Goal: Task Accomplishment & Management: Use online tool/utility

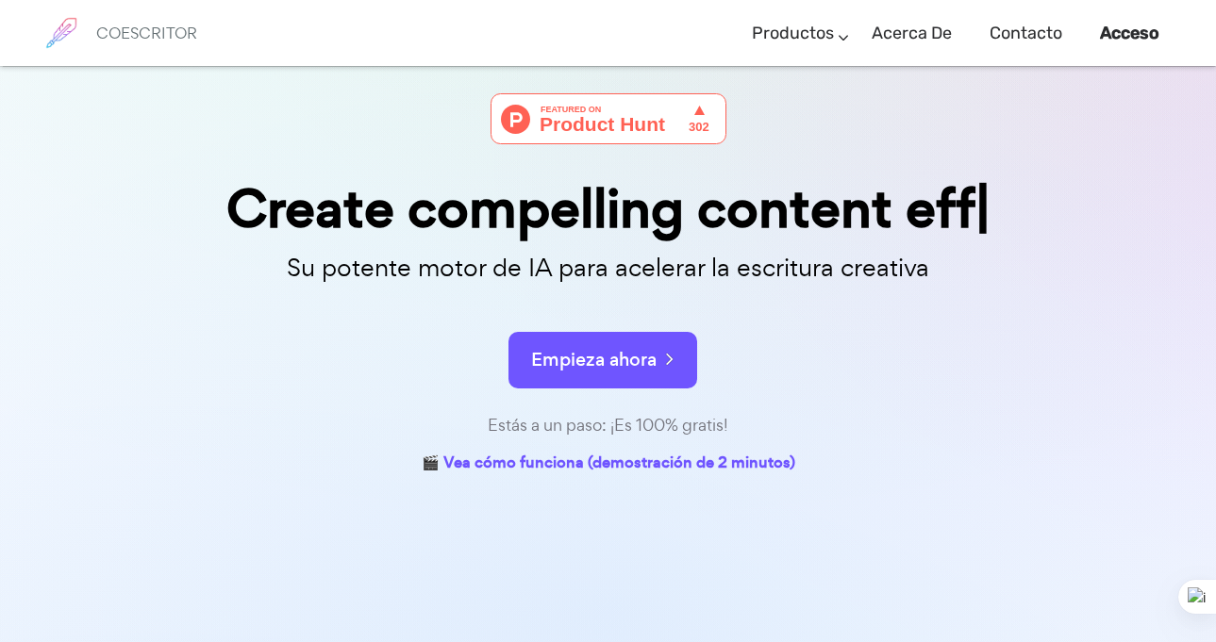
scroll to position [68, 0]
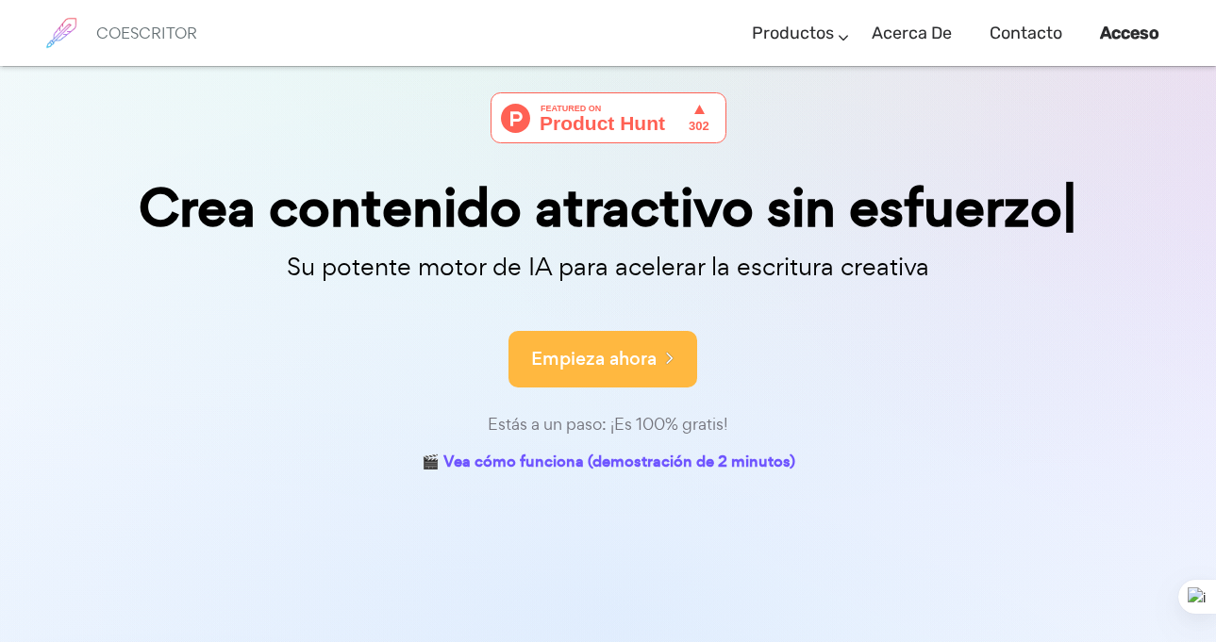
click at [589, 384] on button "Empieza ahora" at bounding box center [602, 359] width 189 height 57
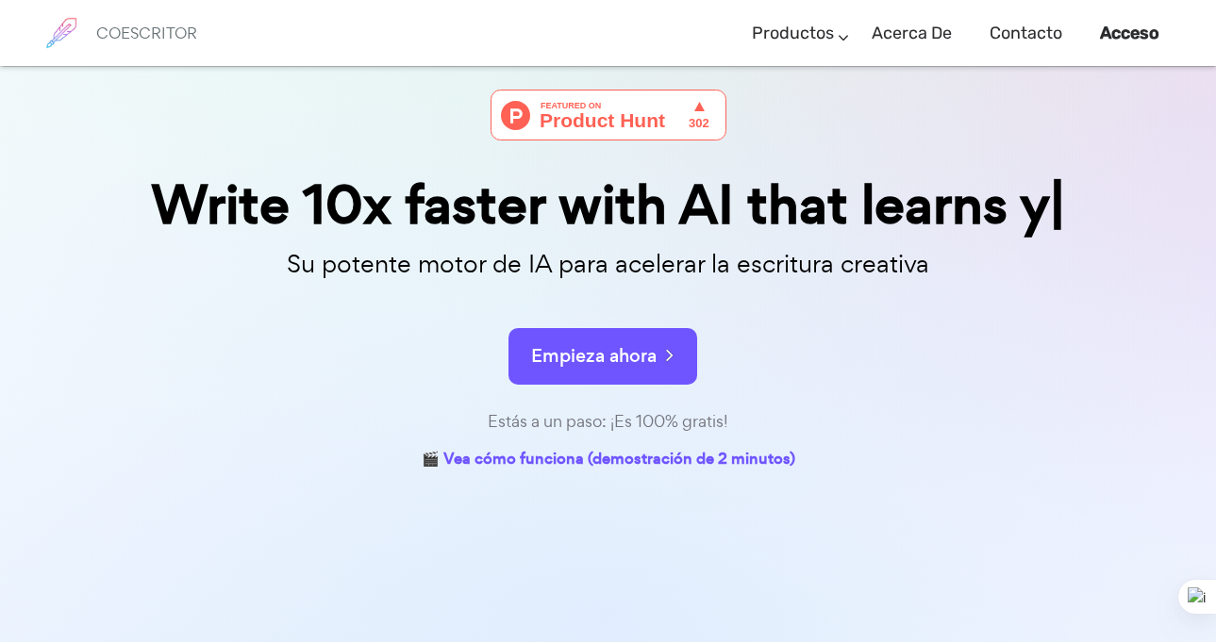
scroll to position [75, 0]
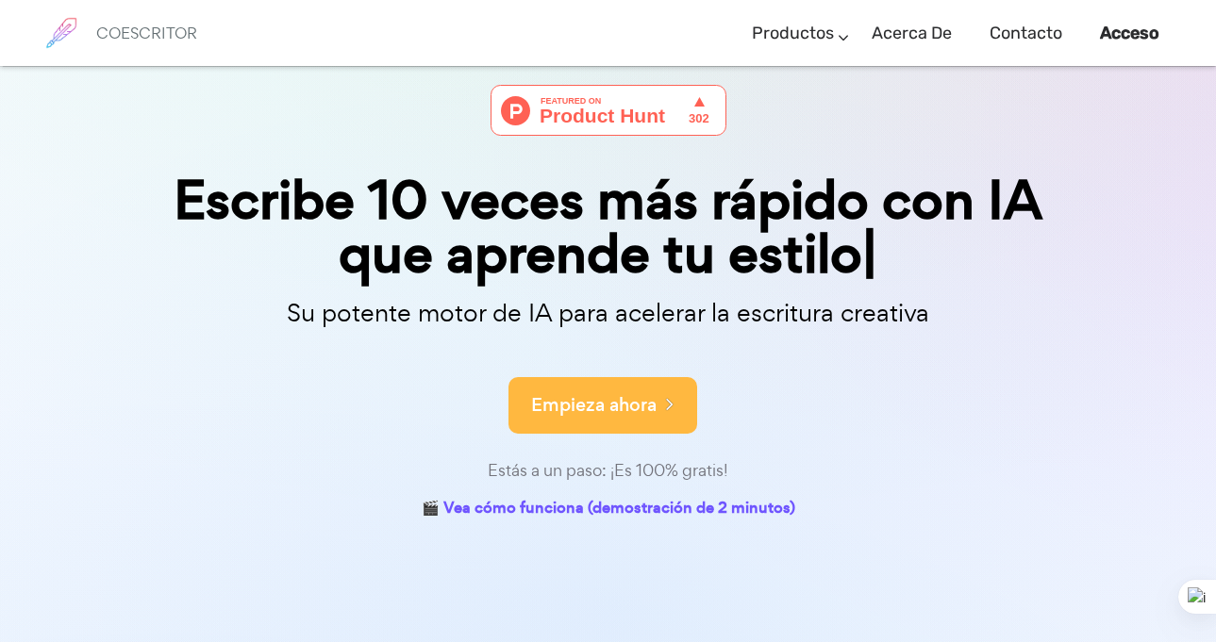
click at [595, 403] on font "Empieza ahora" at bounding box center [593, 404] width 125 height 25
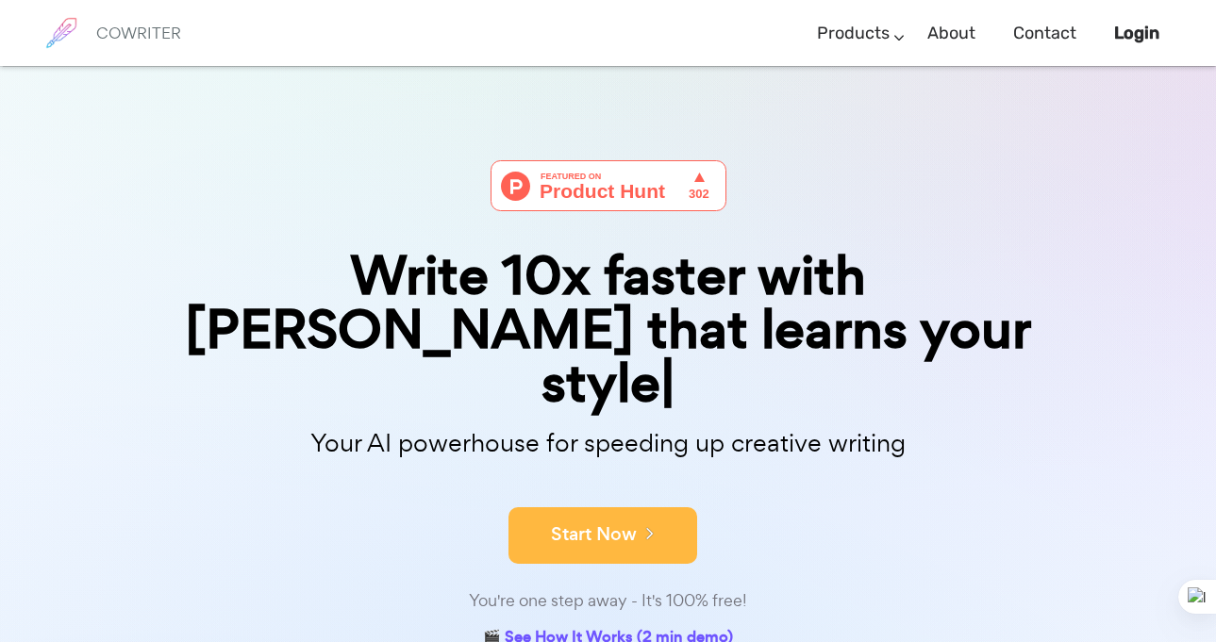
click at [550, 507] on button "Start Now" at bounding box center [602, 535] width 189 height 57
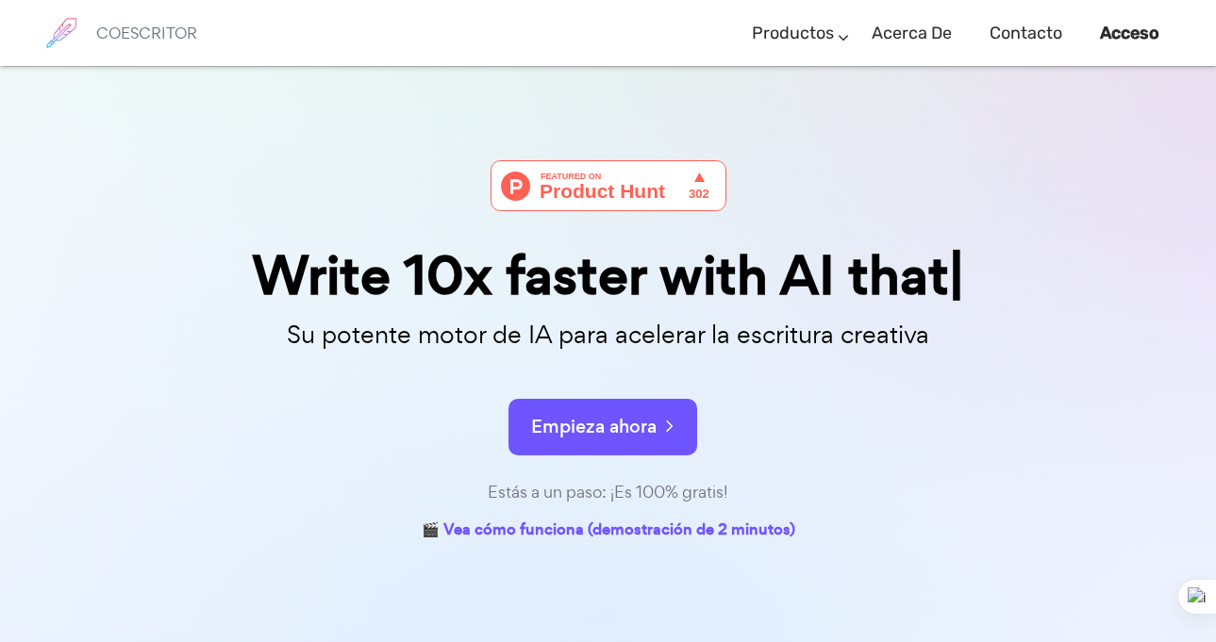
scroll to position [2, 0]
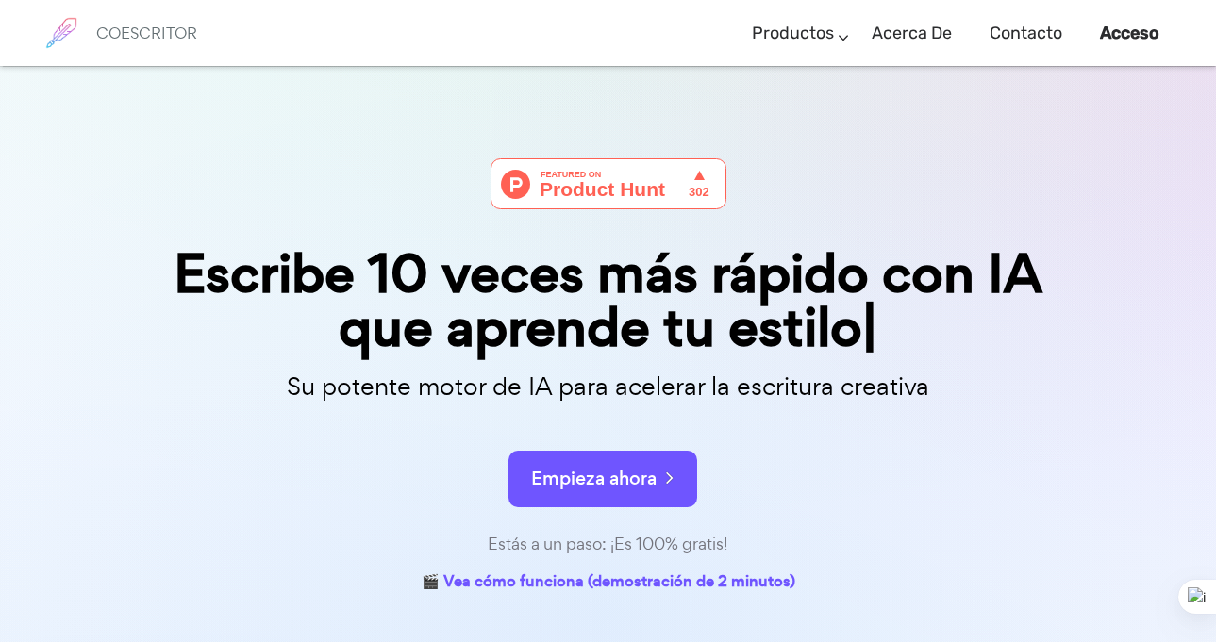
click at [694, 169] on img at bounding box center [608, 183] width 236 height 51
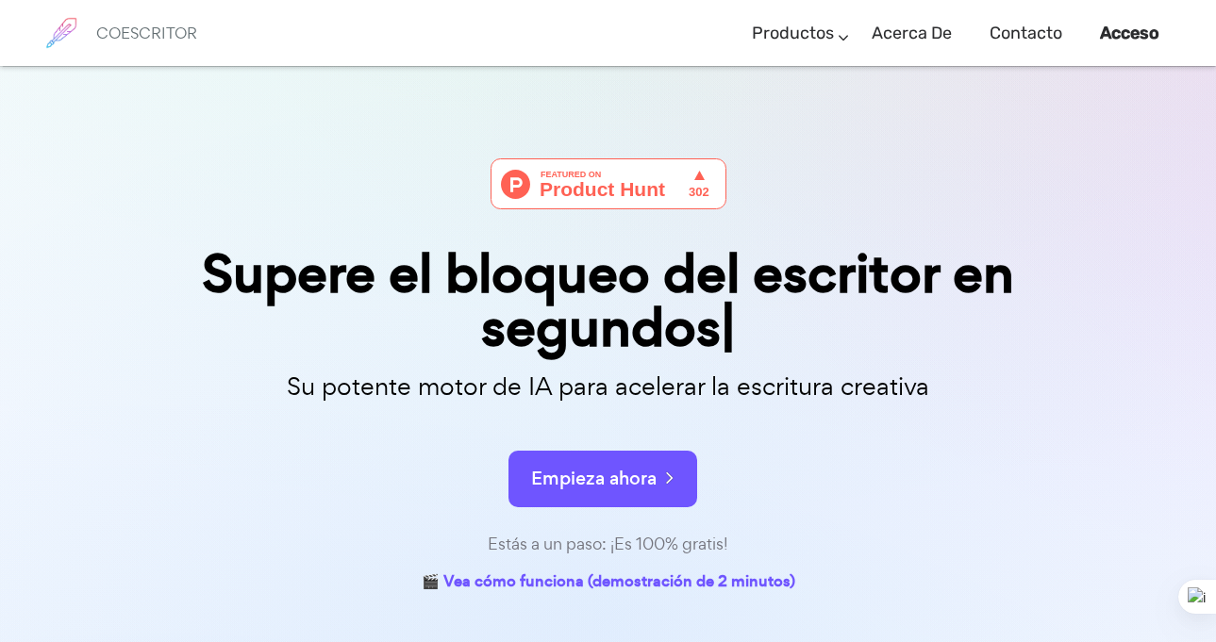
click at [535, 89] on div "Supere el bloqueo del escritor en segundos Su potente motor de IA para acelerar…" at bounding box center [608, 331] width 943 height 534
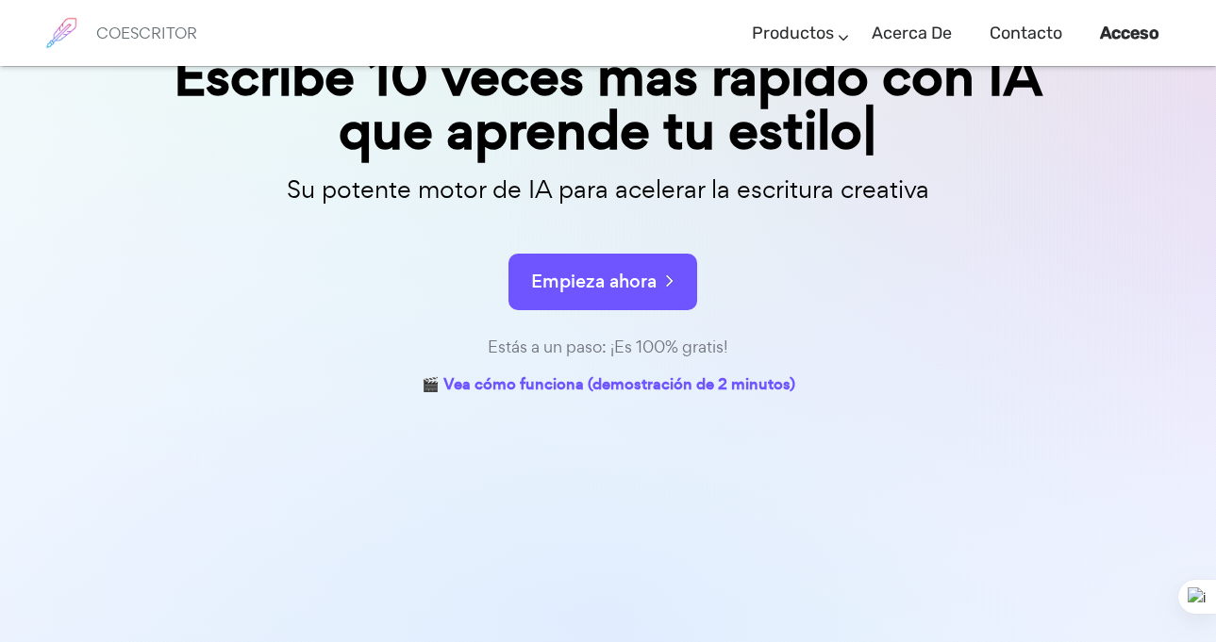
scroll to position [200, 0]
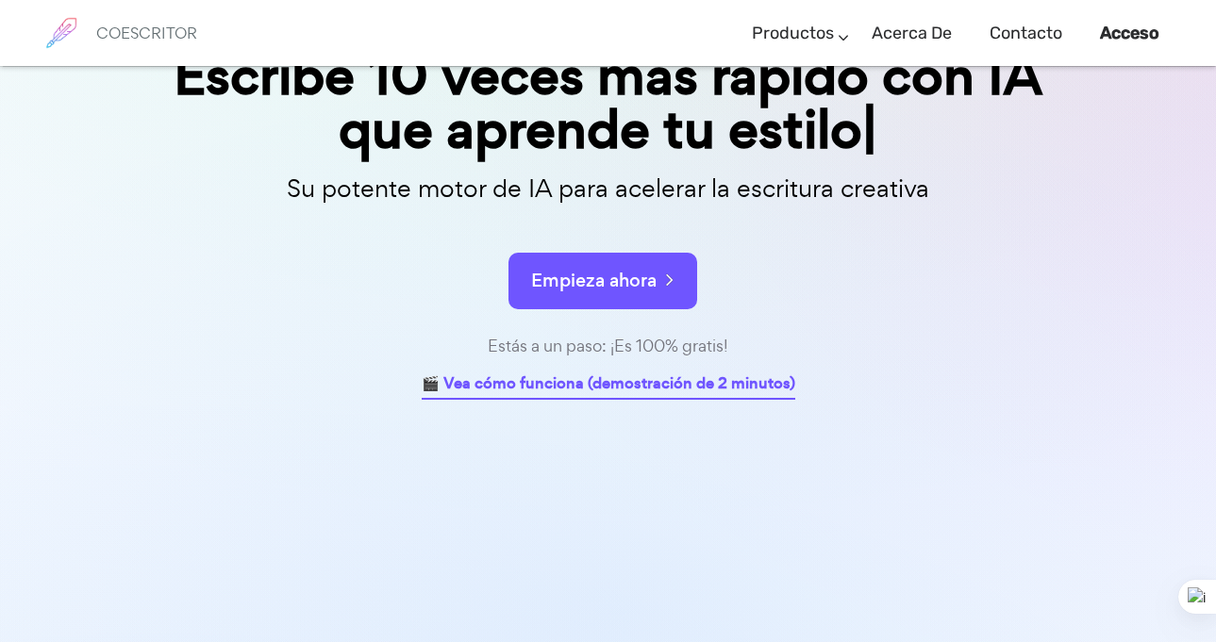
click at [651, 397] on link "🎬 Vea cómo funciona (demostración de 2 minutos)" at bounding box center [608, 385] width 373 height 29
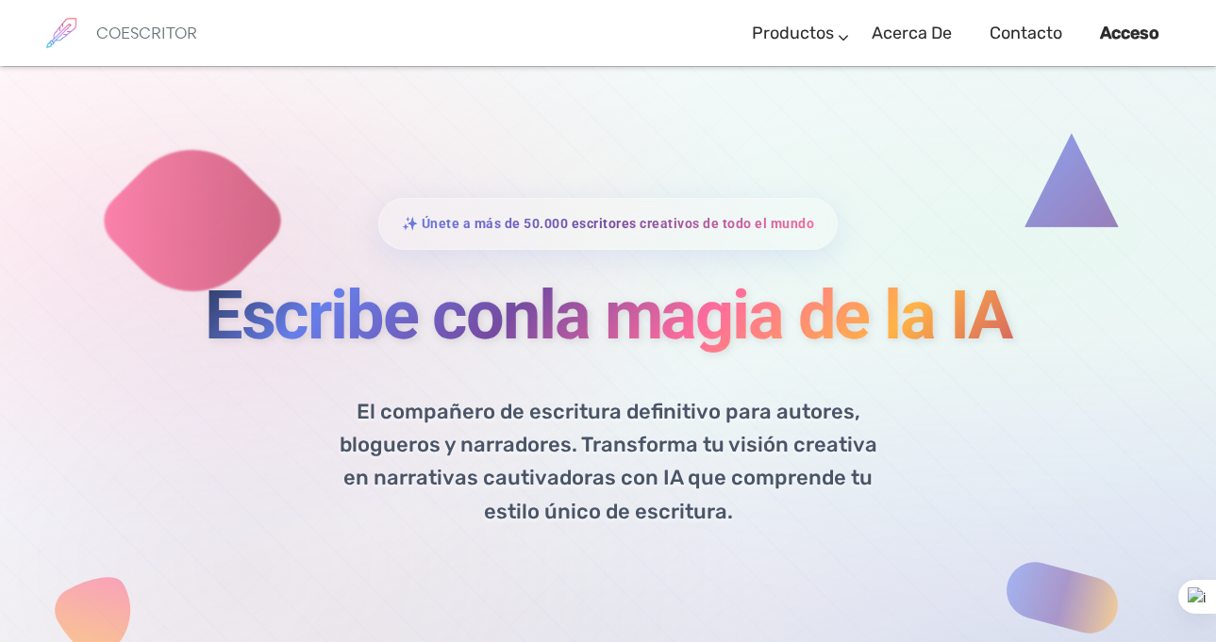
click at [161, 41] on font "COESCRITOR" at bounding box center [146, 33] width 101 height 21
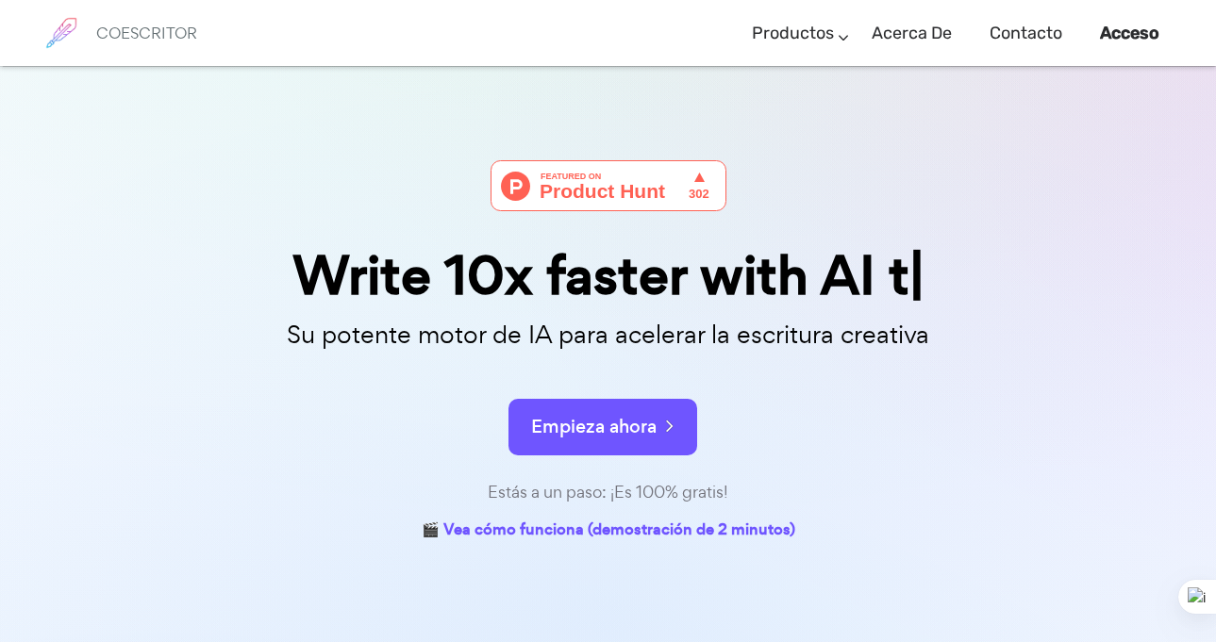
click at [589, 197] on img at bounding box center [608, 185] width 236 height 51
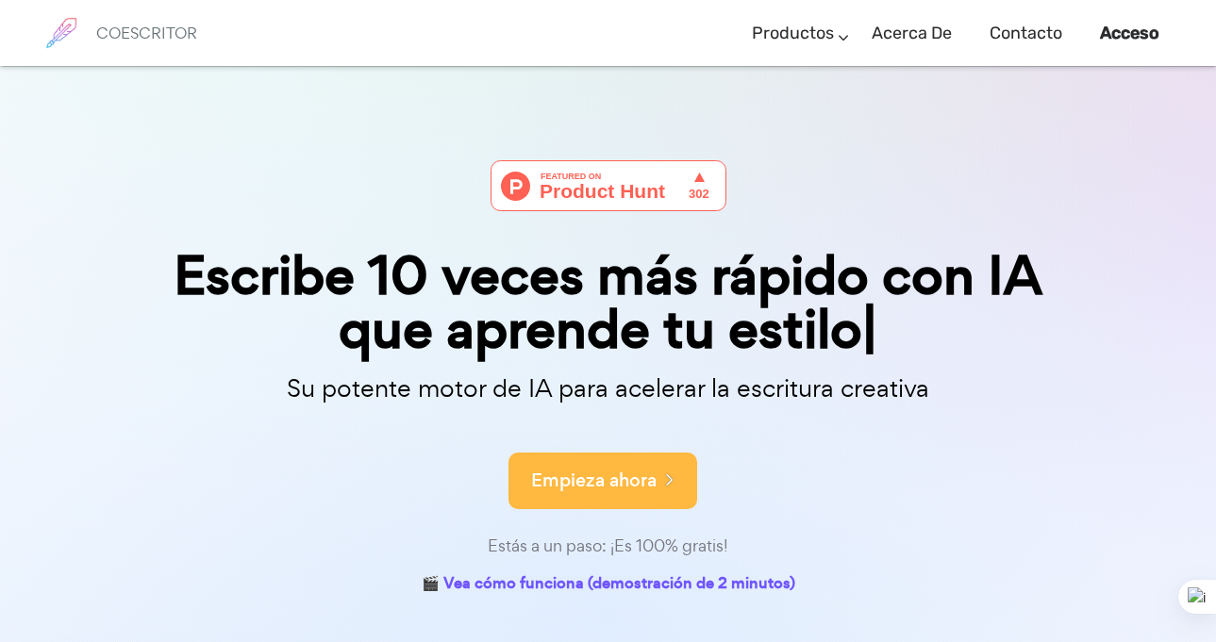
click at [591, 482] on font "Empieza ahora" at bounding box center [593, 480] width 125 height 25
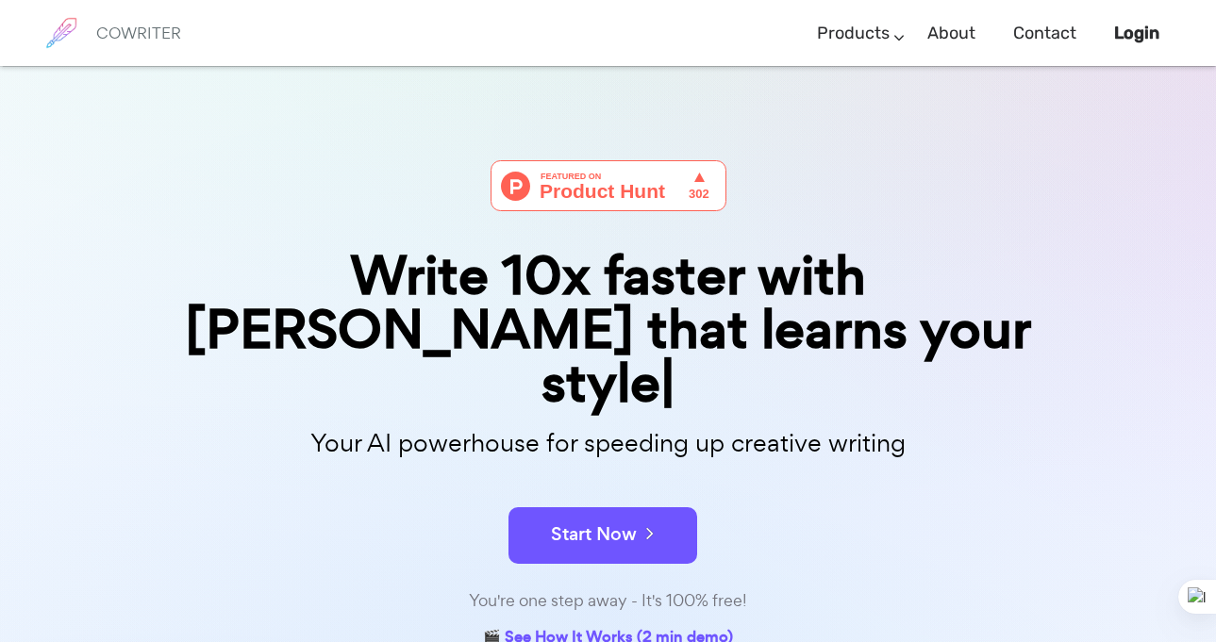
click at [845, 118] on div "Write 10x faster with AI that learns your style Your AI powerhouse for speeding…" at bounding box center [608, 360] width 943 height 588
click at [1121, 39] on b "Login" at bounding box center [1136, 33] width 45 height 21
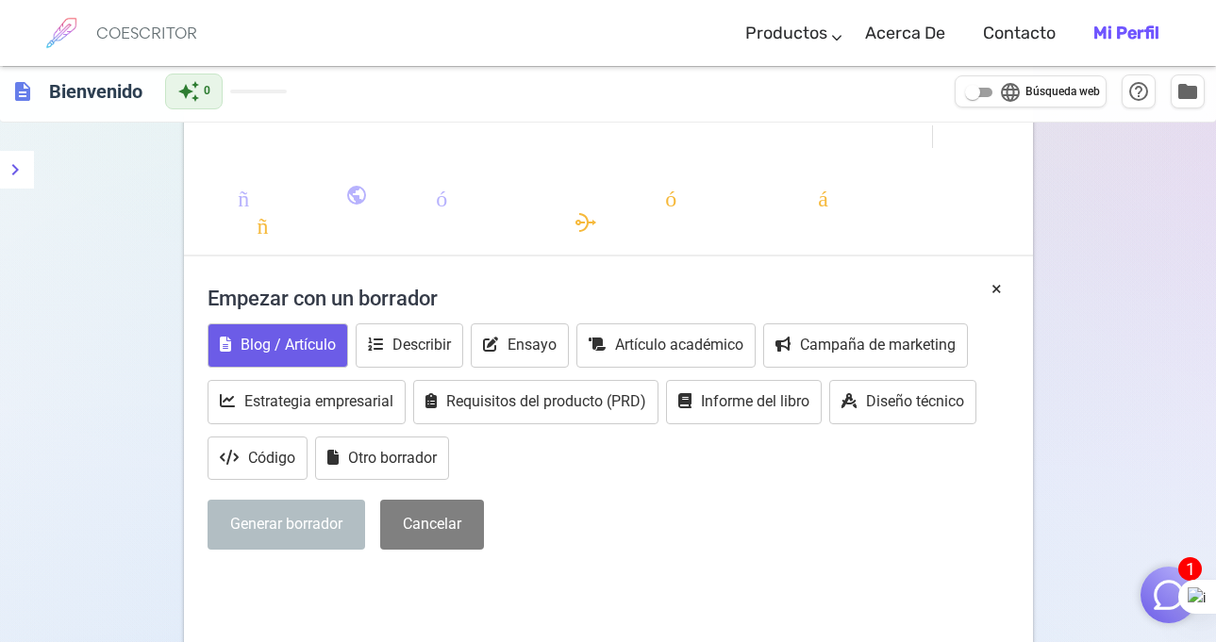
scroll to position [262, 0]
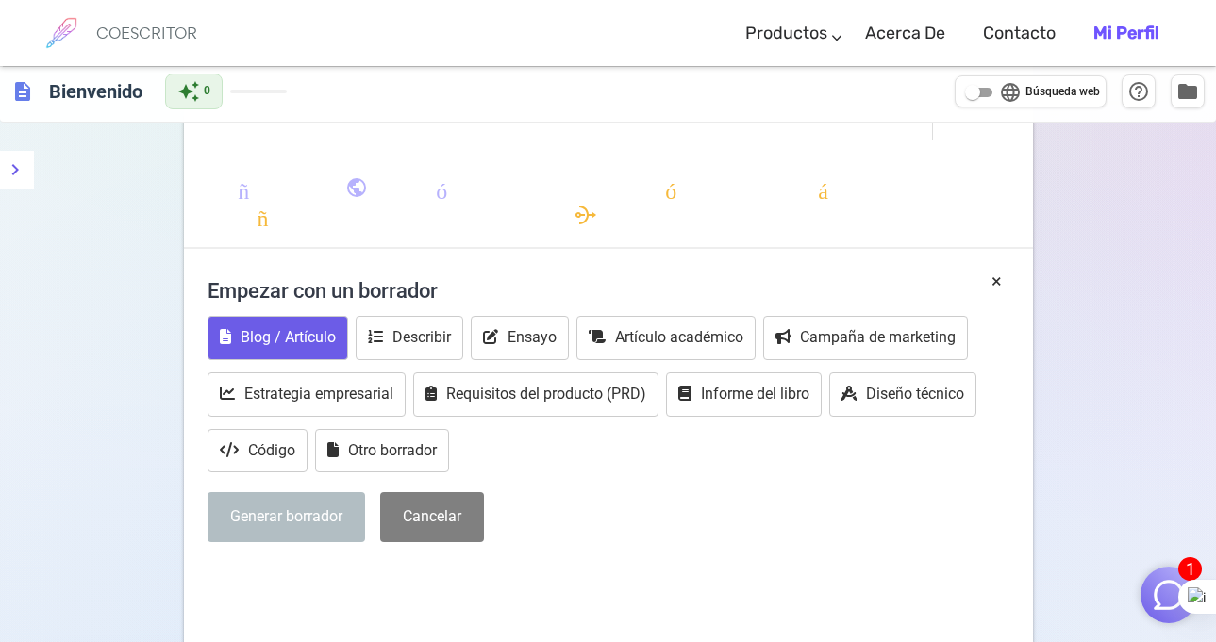
click at [257, 351] on button "Blog / Artículo" at bounding box center [277, 338] width 141 height 44
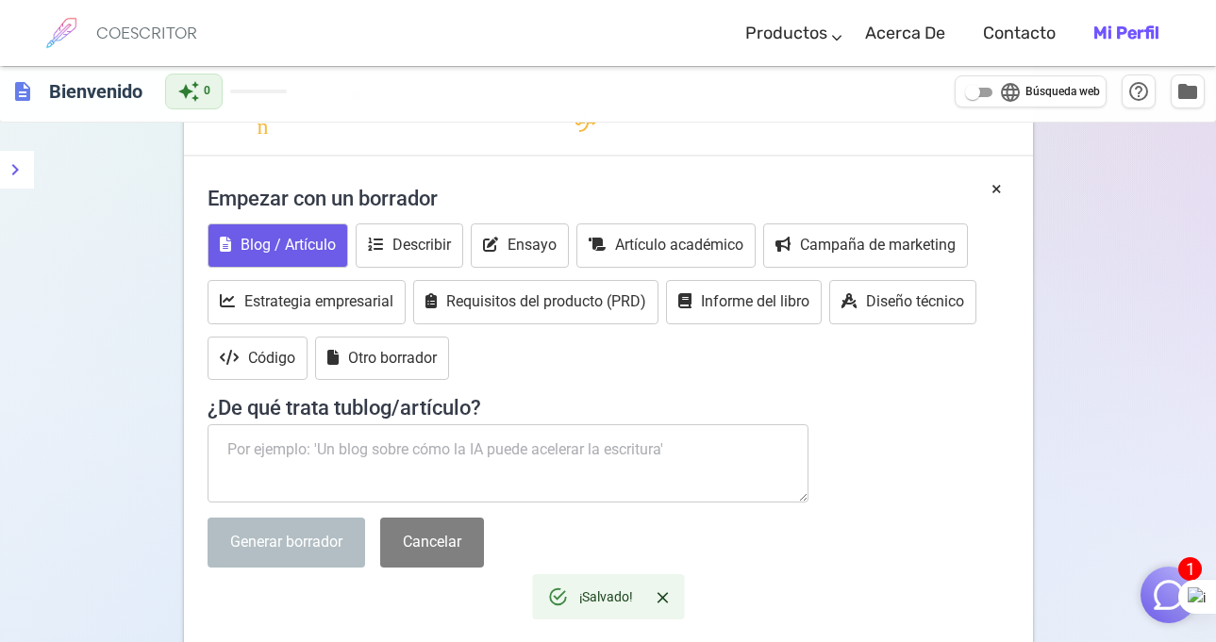
scroll to position [356, 0]
click at [385, 478] on textarea at bounding box center [508, 462] width 602 height 79
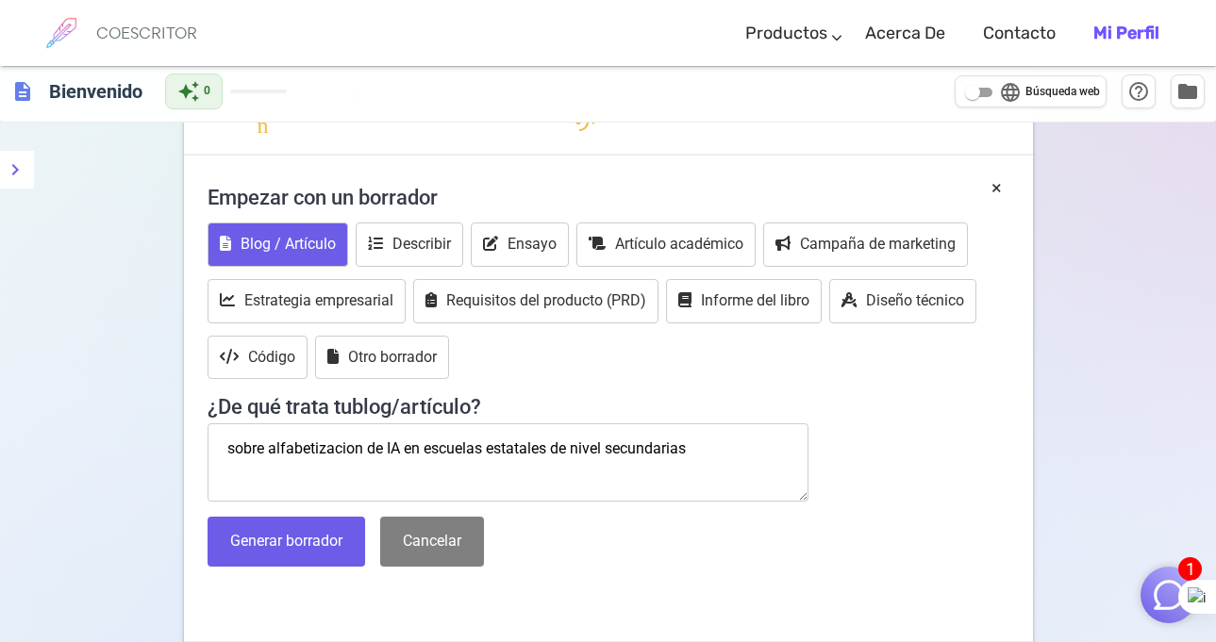
click at [703, 453] on textarea "sobre alfabetizacion de IA en escuelas estatales de nivel secundarias" at bounding box center [508, 462] width 602 height 79
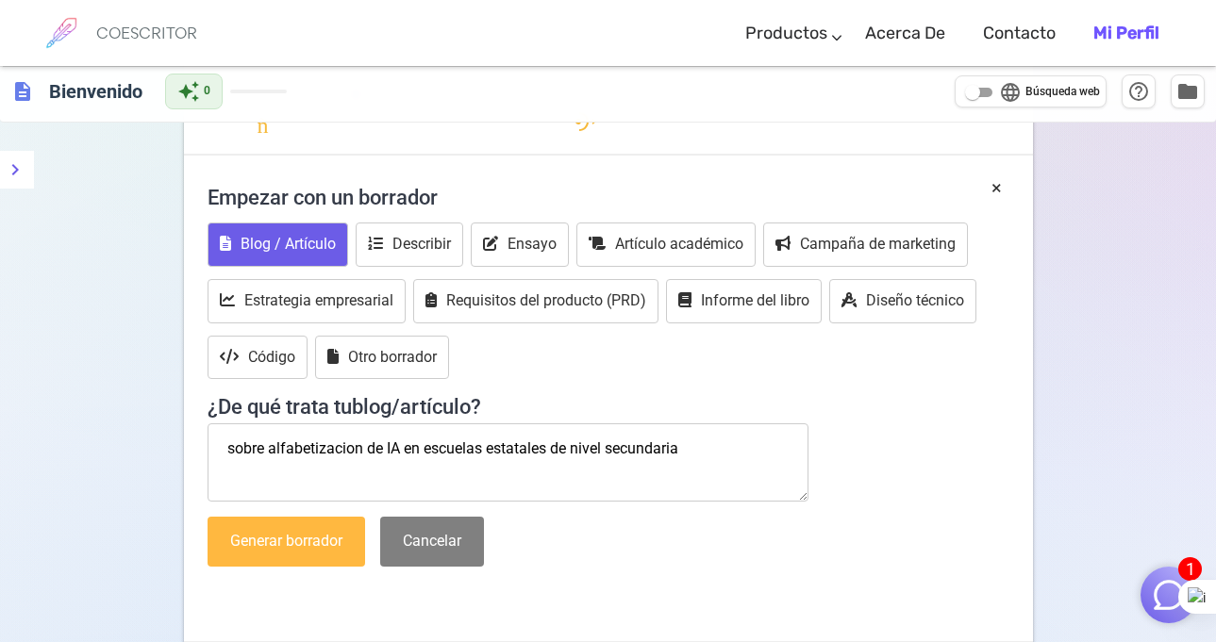
type textarea "sobre alfabetizacion de IA en escuelas estatales de nivel secundaria"
click at [332, 524] on button "Generar borrador" at bounding box center [285, 542] width 157 height 50
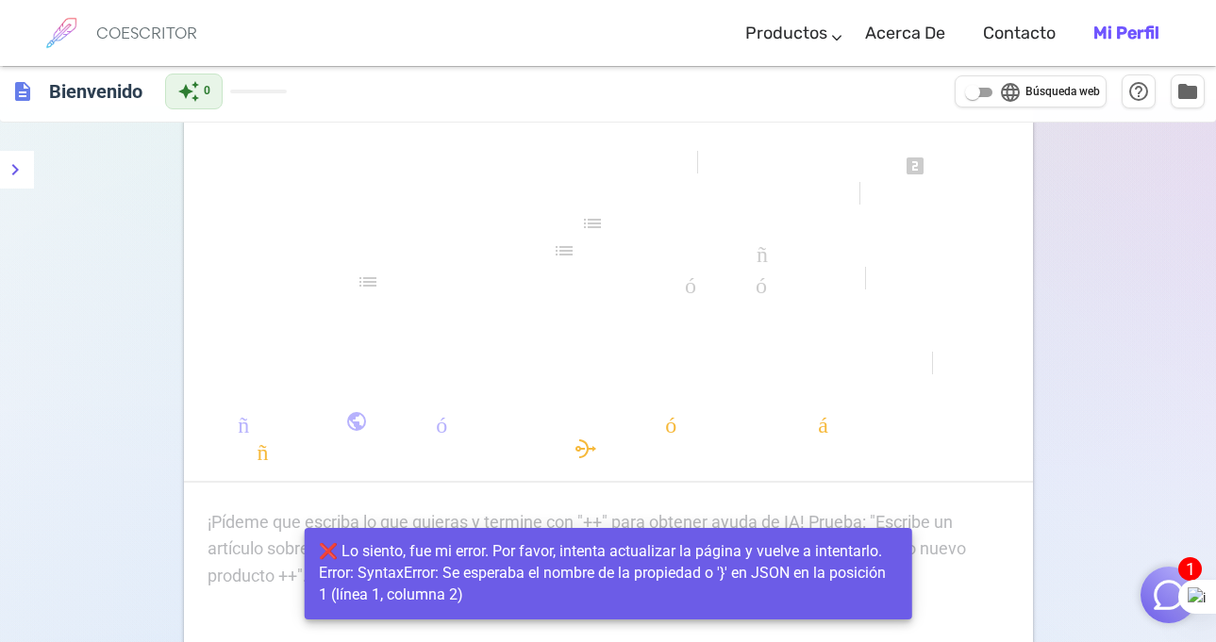
scroll to position [0, 0]
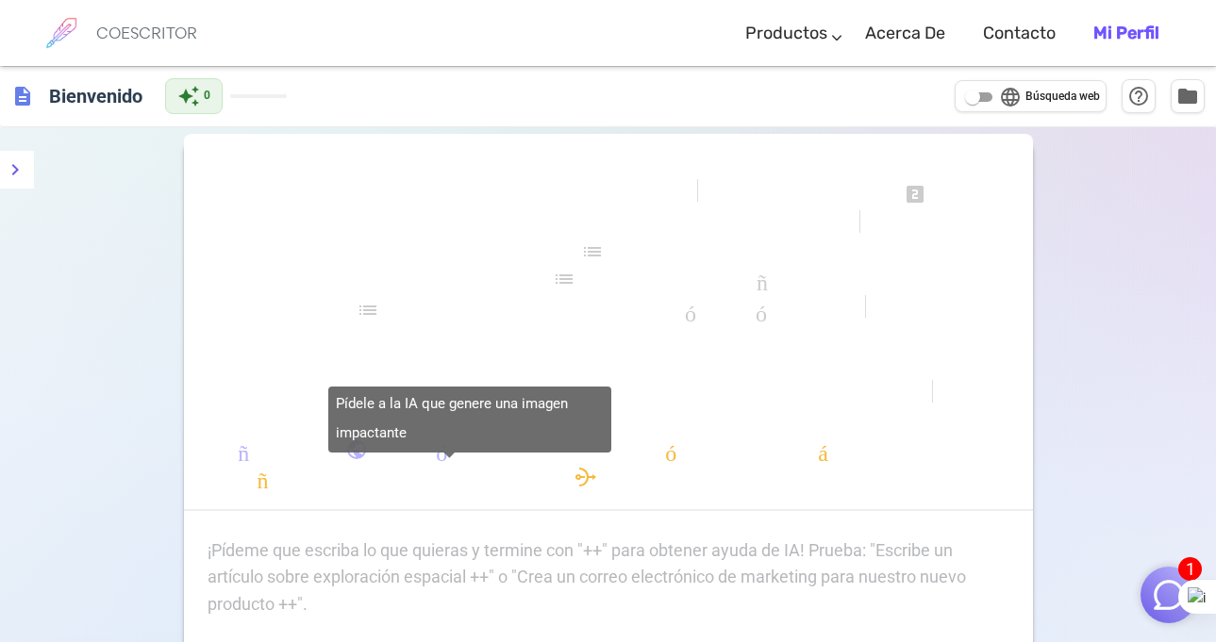
click at [437, 457] on div "Pídele a la IA que genere una imagen impactante" at bounding box center [469, 426] width 283 height 79
click at [447, 458] on span at bounding box center [449, 457] width 10 height 8
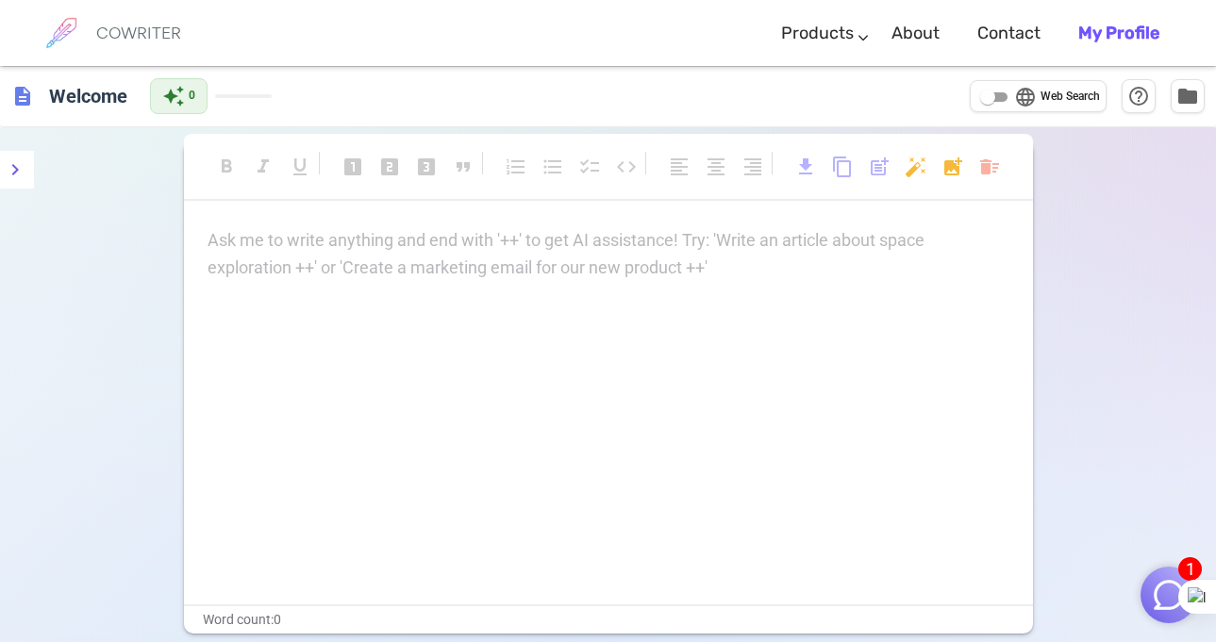
click at [296, 317] on div "Ask me to write anything and end with '++' to get AI assistance! Try: 'Write an…" at bounding box center [608, 415] width 849 height 377
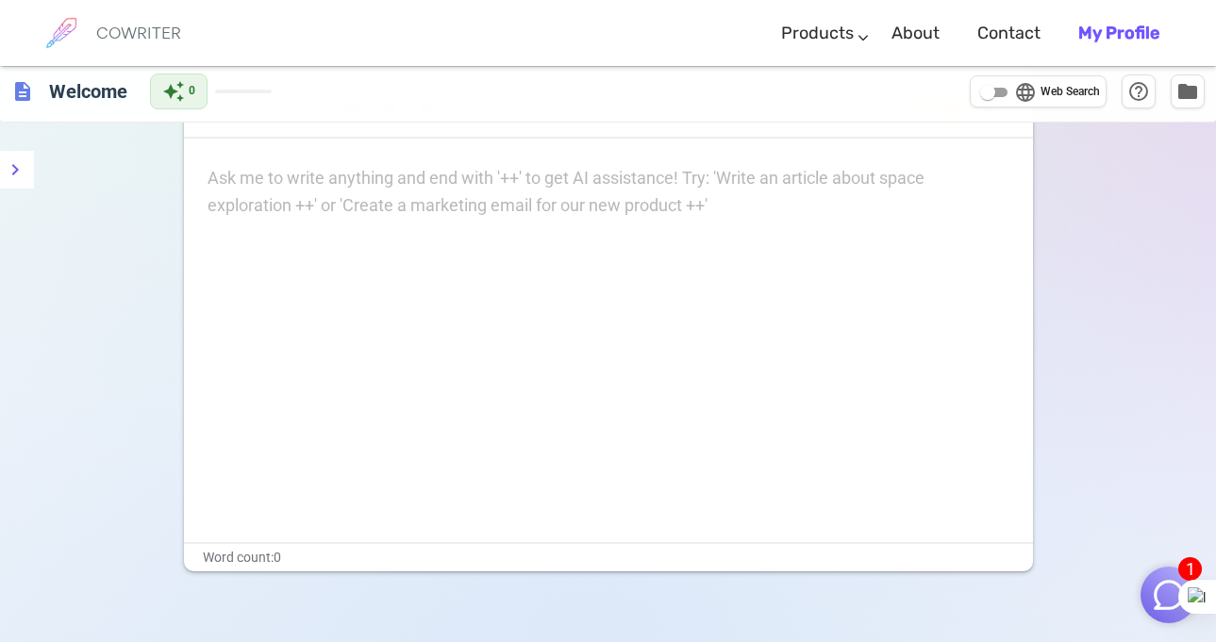
scroll to position [63, 0]
click at [261, 207] on div "Ask me to write anything and end with '++' to get AI assistance! Try: 'Write an…" at bounding box center [608, 191] width 802 height 55
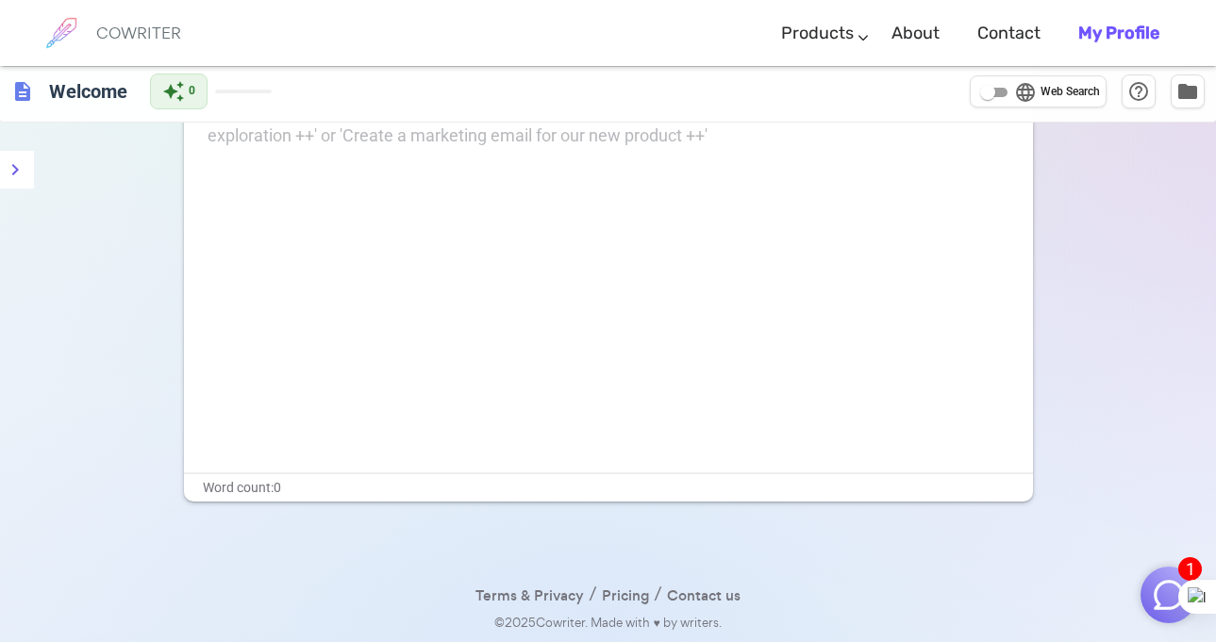
scroll to position [0, 0]
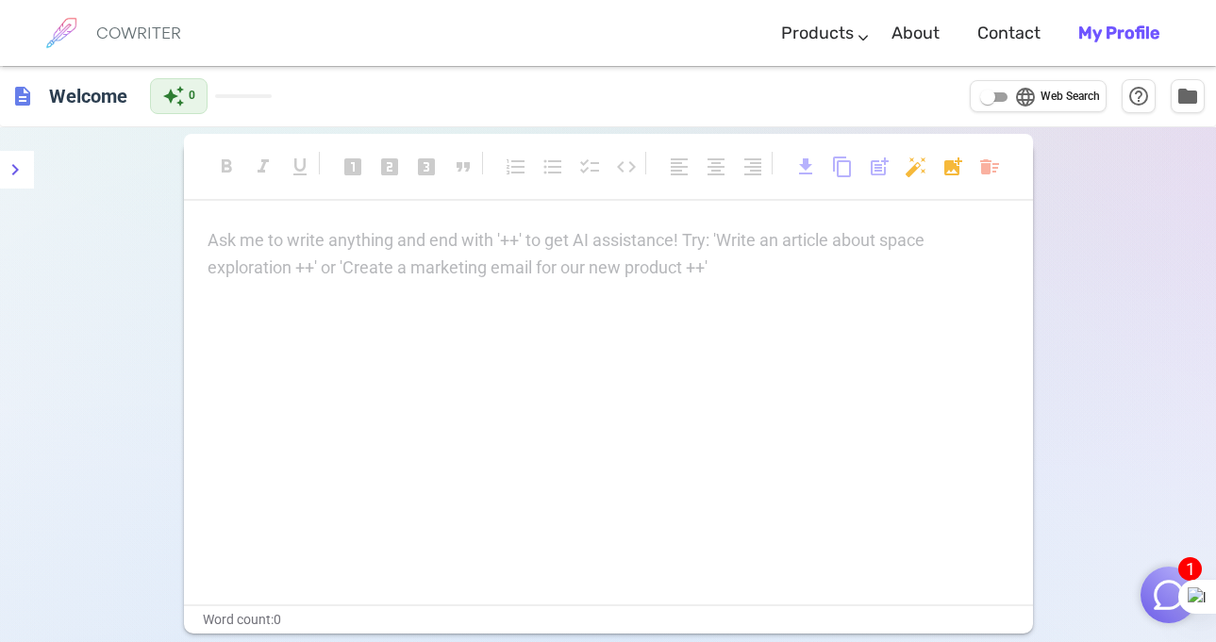
click at [255, 237] on p "Ask me to write anything and end with '++' to get AI assistance! Try: 'Write an…" at bounding box center [608, 240] width 802 height 27
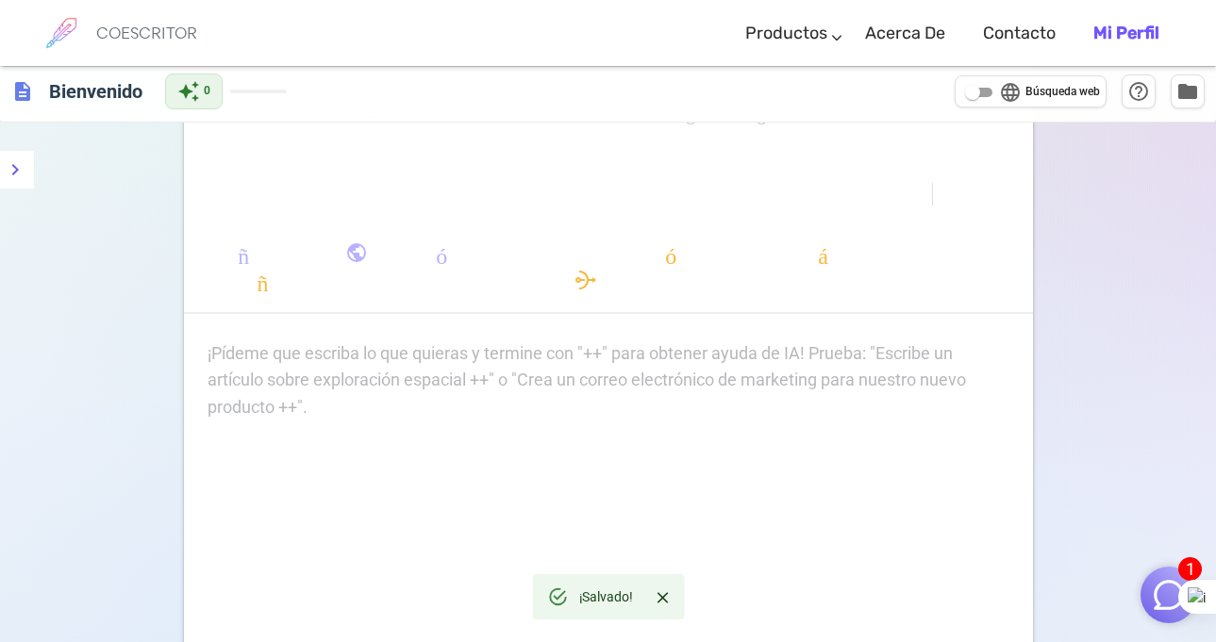
scroll to position [198, 0]
click at [433, 352] on p "¡Pídeme que escriba lo que quieras y termine con "++" para obtener ayuda de IA!…" at bounding box center [608, 352] width 802 height 27
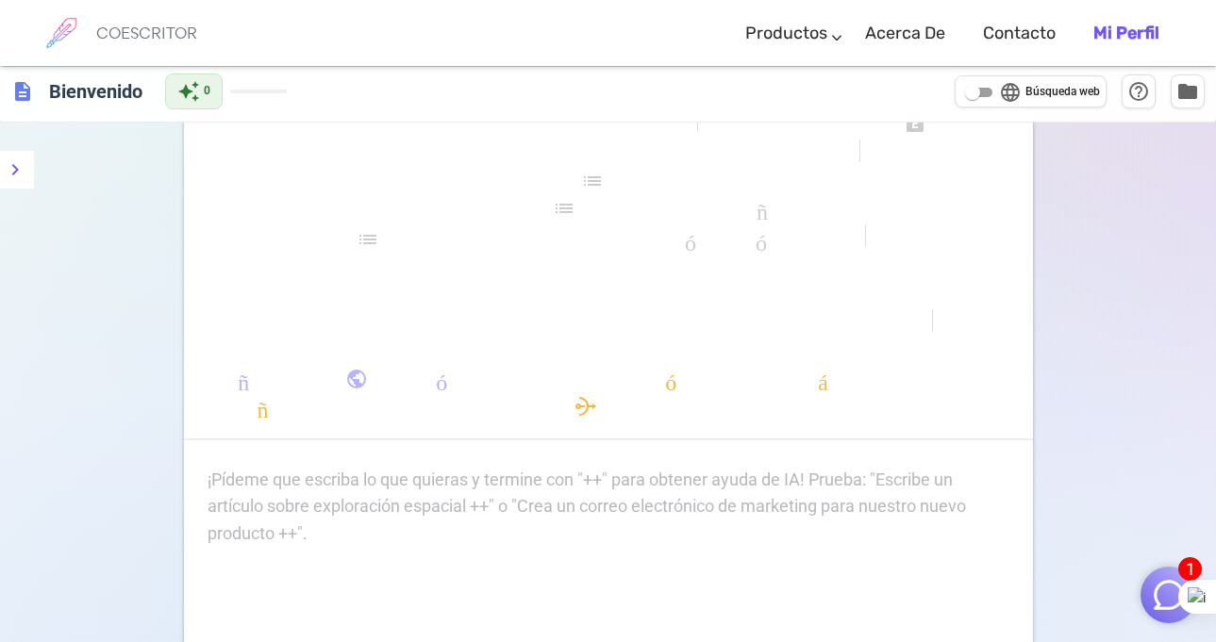
scroll to position [0, 0]
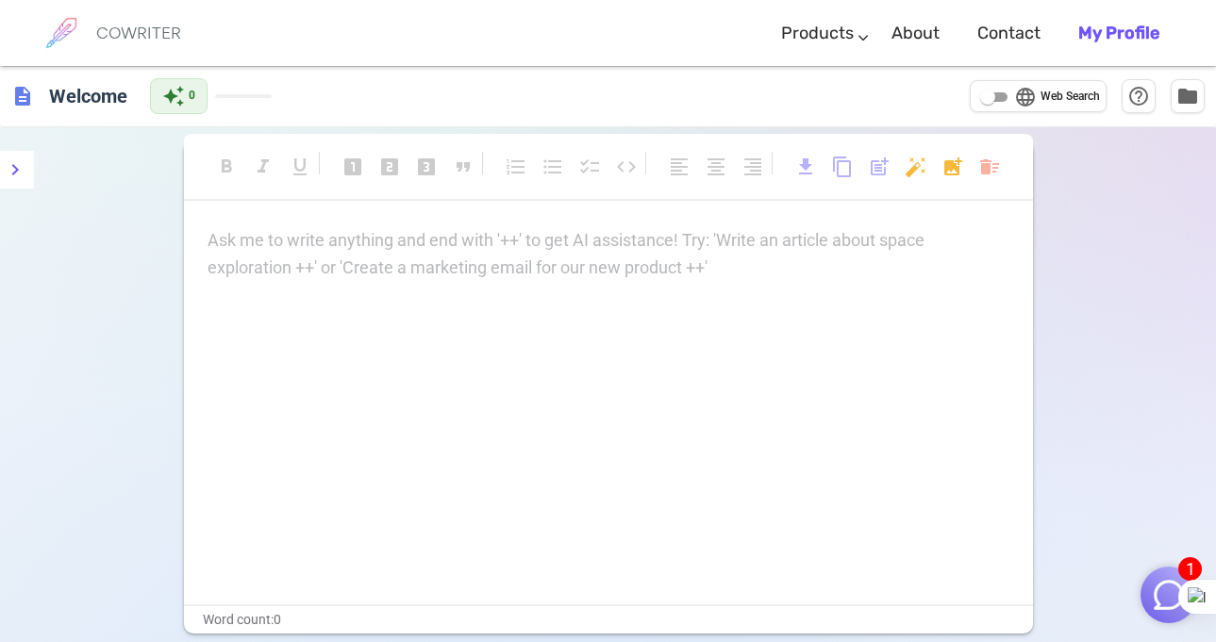
click at [500, 286] on div "Ask me to write anything and end with '++' to get AI assistance! Try: 'Write an…" at bounding box center [608, 415] width 849 height 377
click at [405, 256] on div "Ask me to write anything and end with '++' to get AI assistance! Try: 'Write an…" at bounding box center [608, 254] width 802 height 55
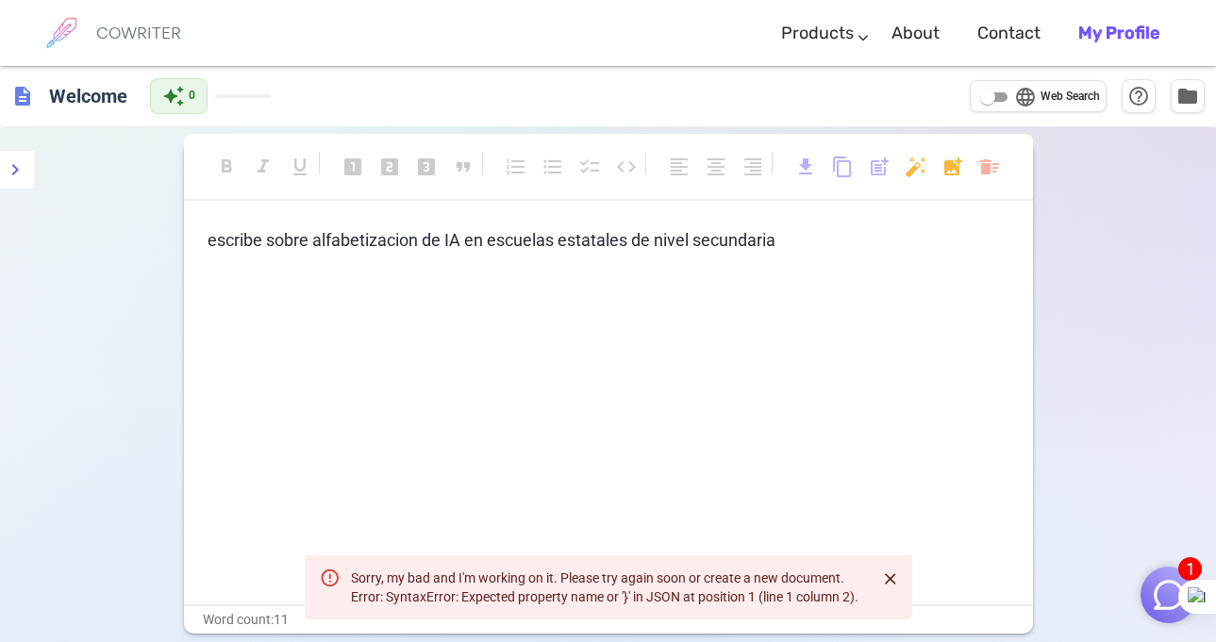
click at [813, 588] on div "Sorry, my bad and I'm working on it. Please try again soon or create a new docu…" at bounding box center [606, 587] width 510 height 53
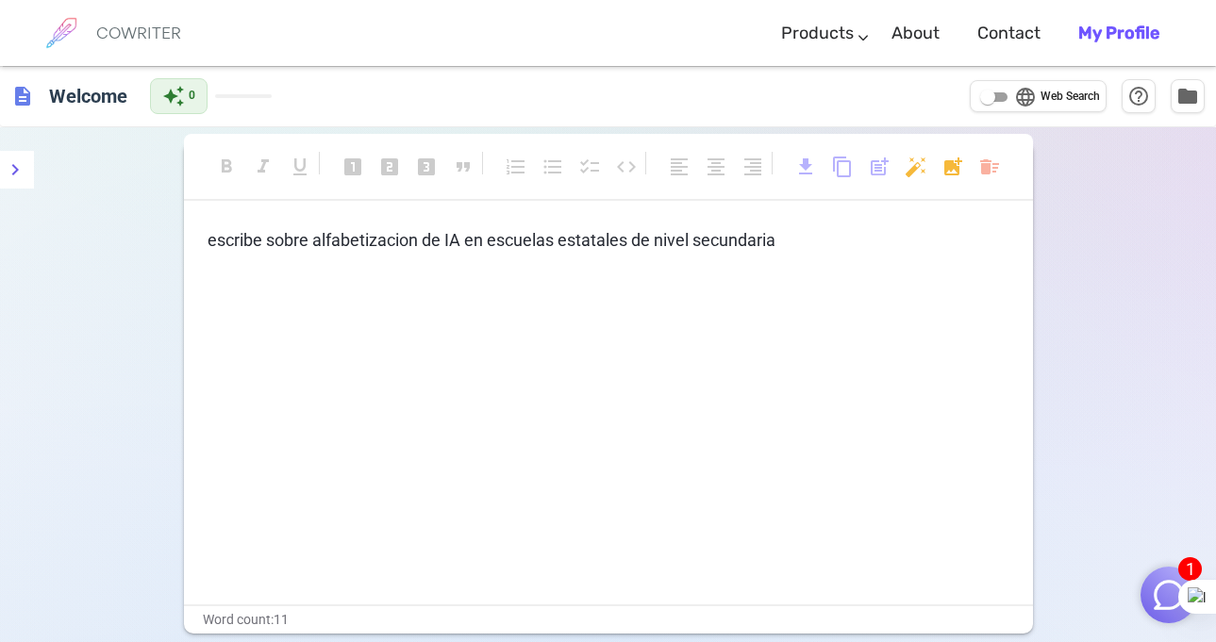
click at [367, 270] on p "﻿" at bounding box center [608, 275] width 802 height 27
click at [206, 242] on div "escribe sobre alfabetizacion de IA en escuelas estatales de nivel secundaria ﻿" at bounding box center [608, 415] width 849 height 377
click at [211, 242] on span "escribe sobre alfabetizacion de IA en escuelas estatales de nivel secundaria" at bounding box center [491, 240] width 568 height 20
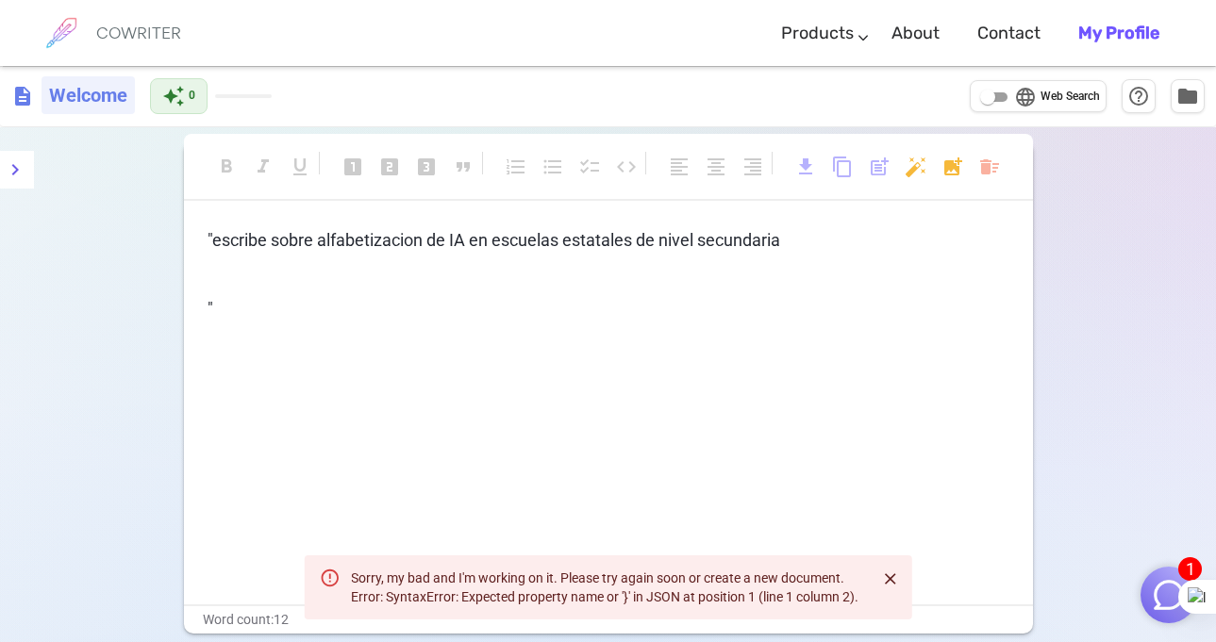
click at [113, 95] on h6 "Welcome" at bounding box center [87, 95] width 93 height 38
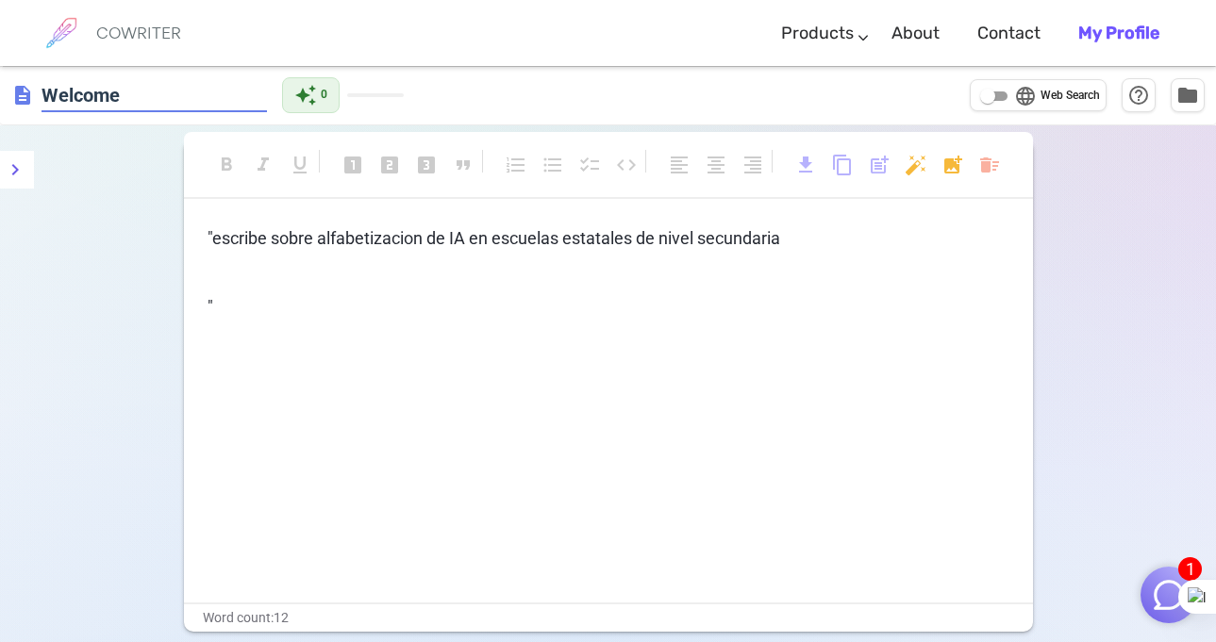
click at [144, 97] on input "Welcome" at bounding box center [153, 95] width 225 height 35
type input "W"
type input "doc 1"
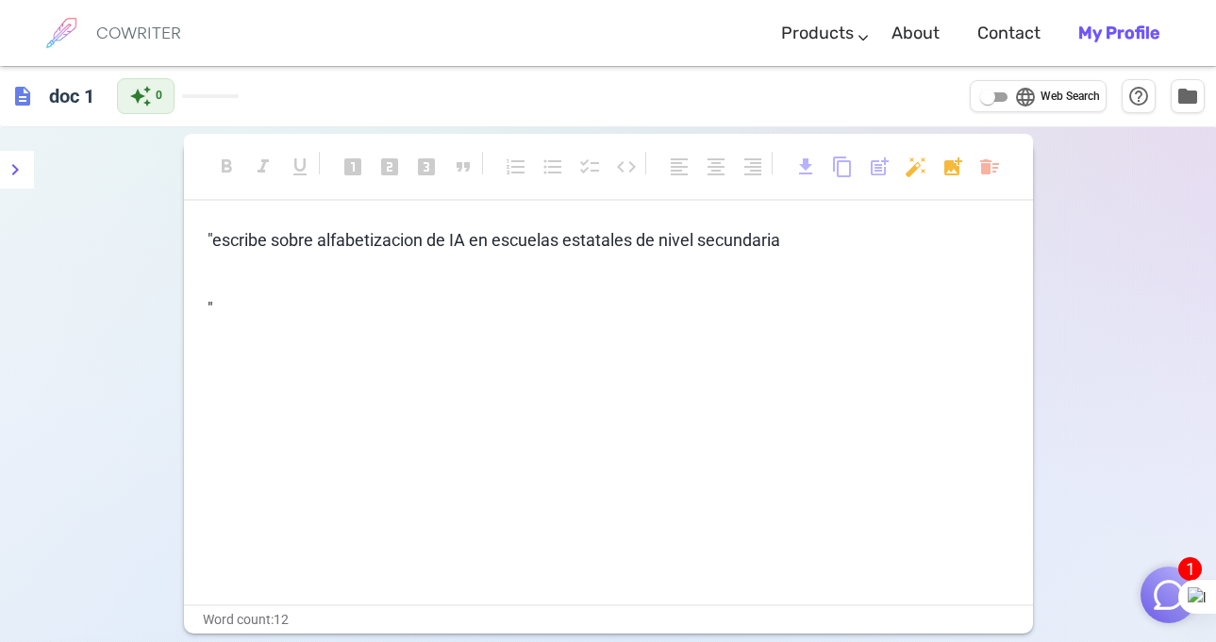
click at [431, 354] on p "﻿" at bounding box center [608, 344] width 802 height 27
click at [806, 243] on p ""escribe sobre alfabetizacion de IA en escuelas estatales de nivel secundaria" at bounding box center [608, 240] width 802 height 27
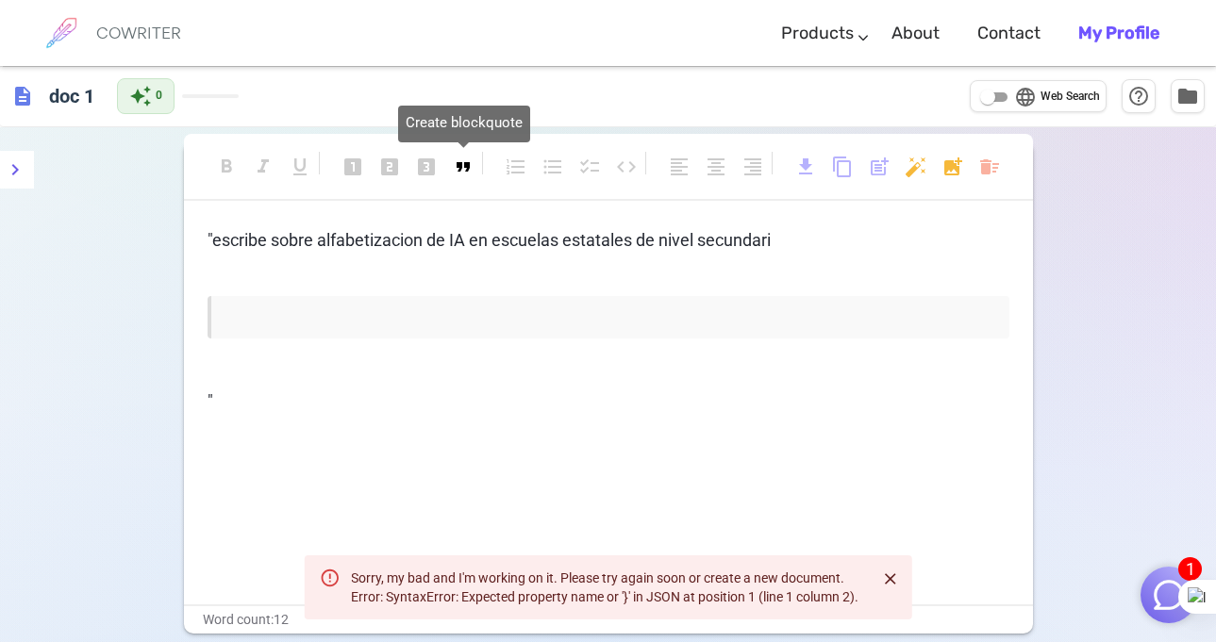
click at [472, 170] on span "format_quote" at bounding box center [463, 167] width 23 height 23
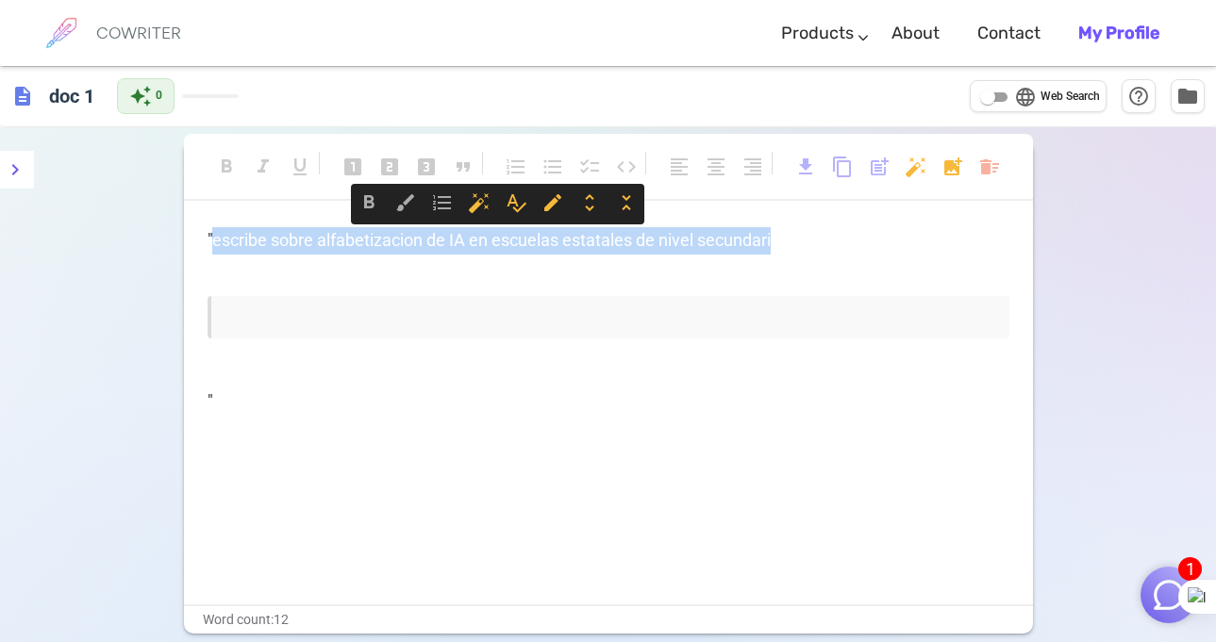
drag, startPoint x: 790, startPoint y: 251, endPoint x: 213, endPoint y: 247, distance: 577.1
click at [213, 247] on p ""escribe sobre alfabetizacion de IA en escuelas estatales de nivel secundari" at bounding box center [608, 240] width 802 height 27
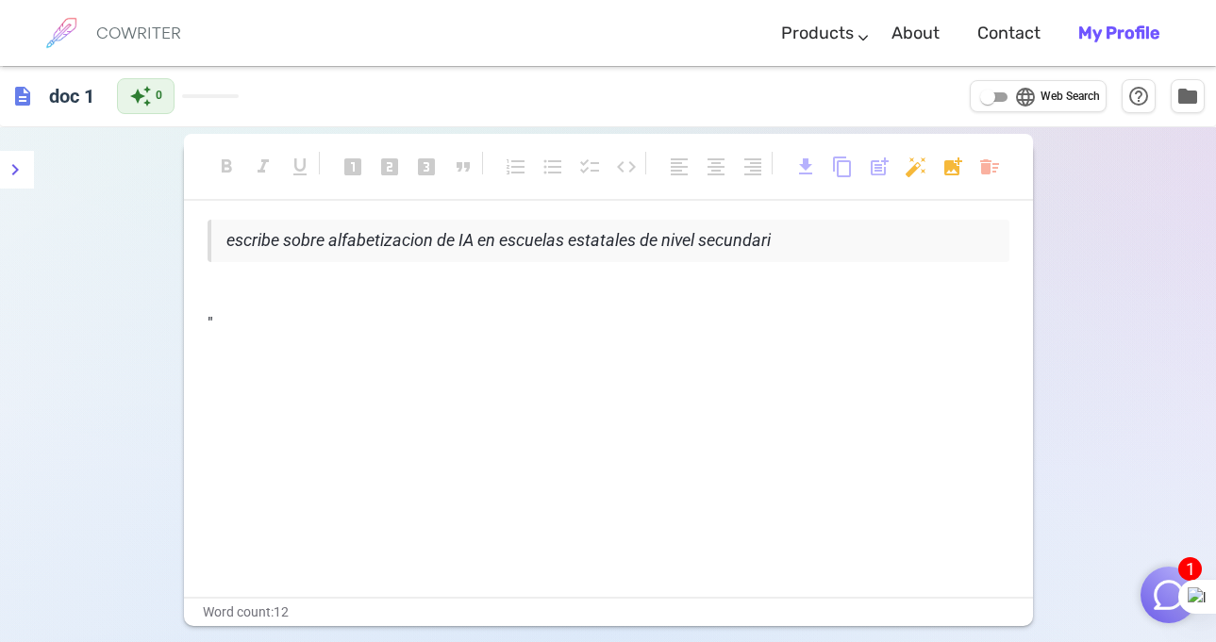
click at [397, 323] on p """ at bounding box center [608, 324] width 802 height 27
click at [302, 339] on div "escribe sobre alfabetizacion de IA en escuelas estatales de nivel secundari ﻿ "…" at bounding box center [608, 297] width 802 height 154
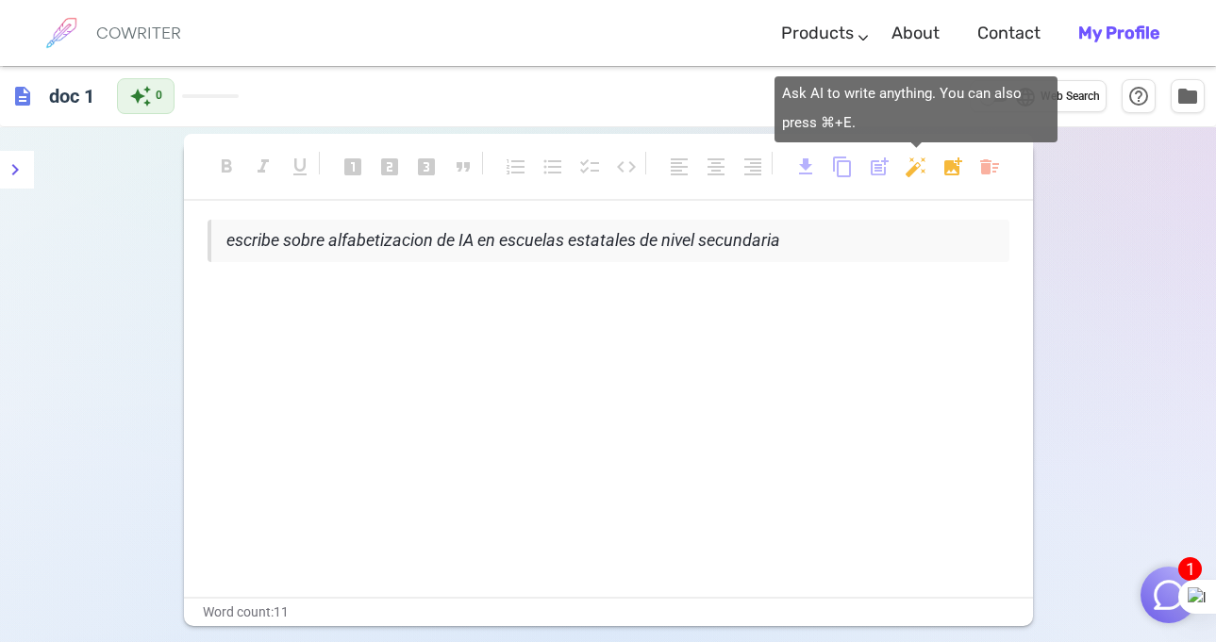
click at [915, 172] on body "1 COWRITER Products Writing Marketing Emails Images (soon) About Contact My Pro…" at bounding box center [608, 385] width 1216 height 770
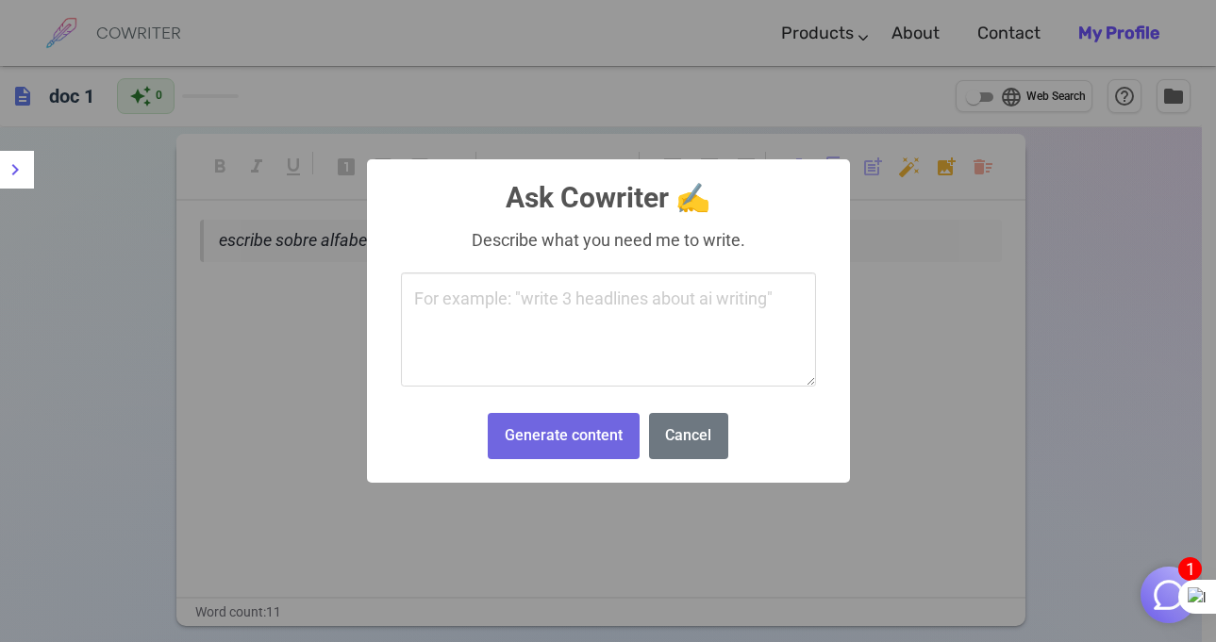
click at [626, 306] on textarea at bounding box center [608, 330] width 415 height 115
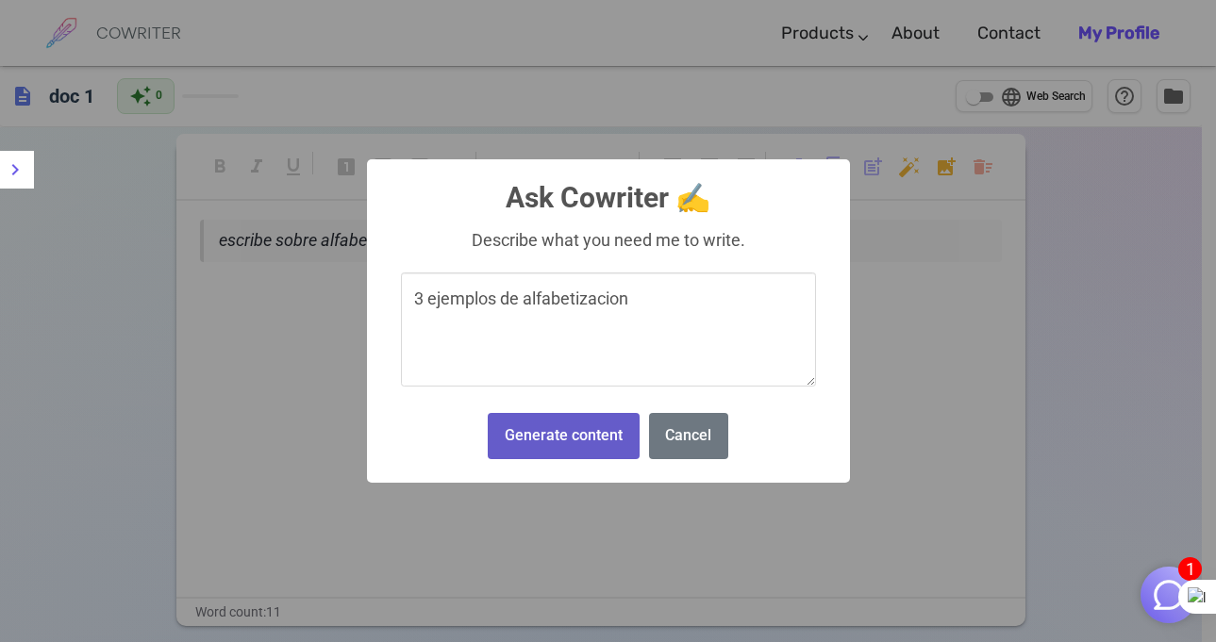
type textarea "3 ejemplos de alfabetizacion"
click at [566, 443] on button "Generate content" at bounding box center [563, 436] width 151 height 46
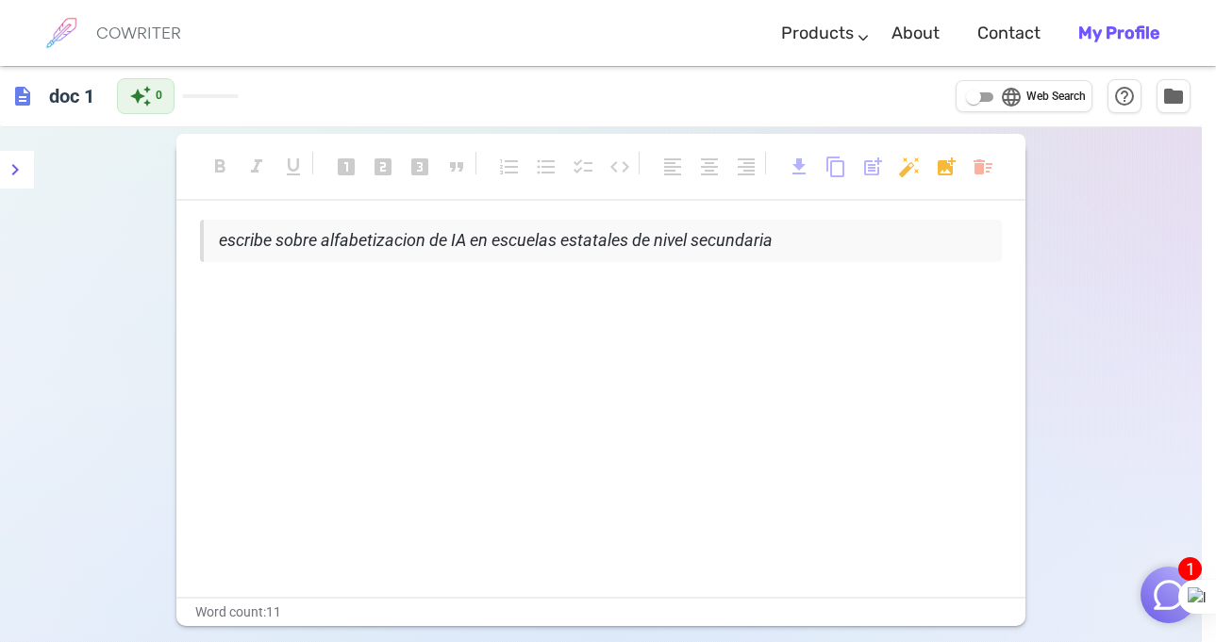
click at [464, 363] on div "× Ask Cowriter ✍️ Describe what you need me to write. 3 ejemplos de alfabetizac…" at bounding box center [608, 321] width 1216 height 642
click at [315, 295] on div "× Ask Cowriter ✍️ Describe what you need me to write. 3 ejemplos de alfabetizac…" at bounding box center [608, 321] width 1216 height 642
drag, startPoint x: 363, startPoint y: 351, endPoint x: 217, endPoint y: 292, distance: 157.4
click at [217, 292] on div "× Ask Cowriter ✍️ Describe what you need me to write. 3 ejemplos de alfabetizac…" at bounding box center [608, 321] width 1216 height 642
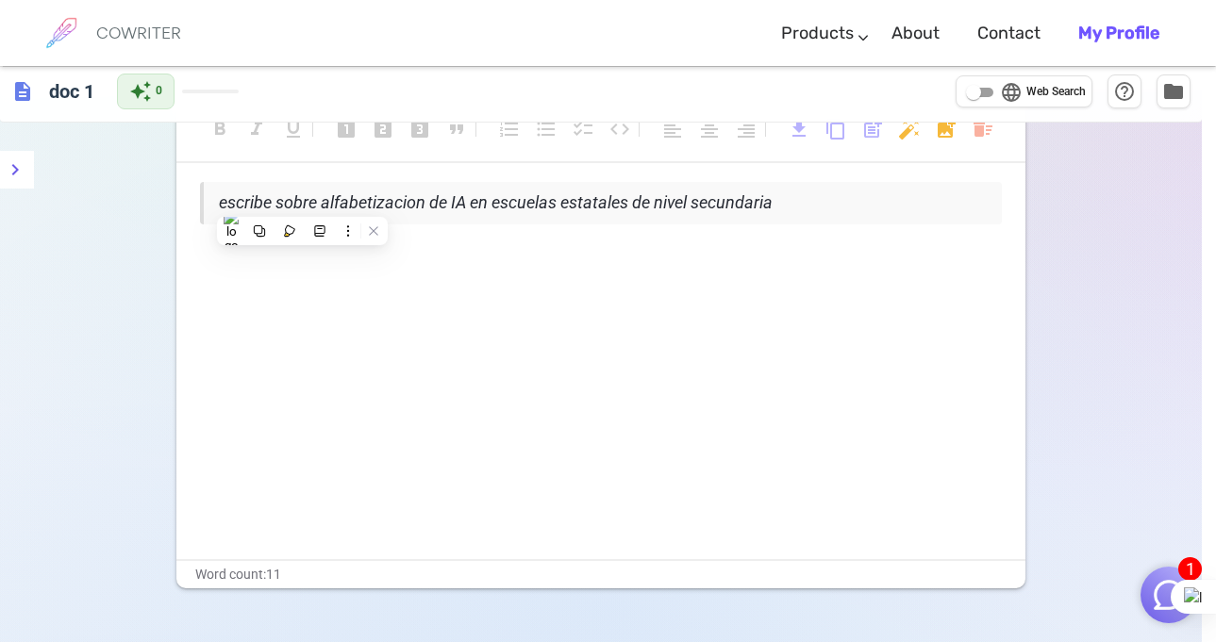
scroll to position [35, 0]
click at [354, 308] on div "× Ask Cowriter ✍️ Describe what you need me to write. 3 ejemplos de alfabetizac…" at bounding box center [608, 321] width 1216 height 642
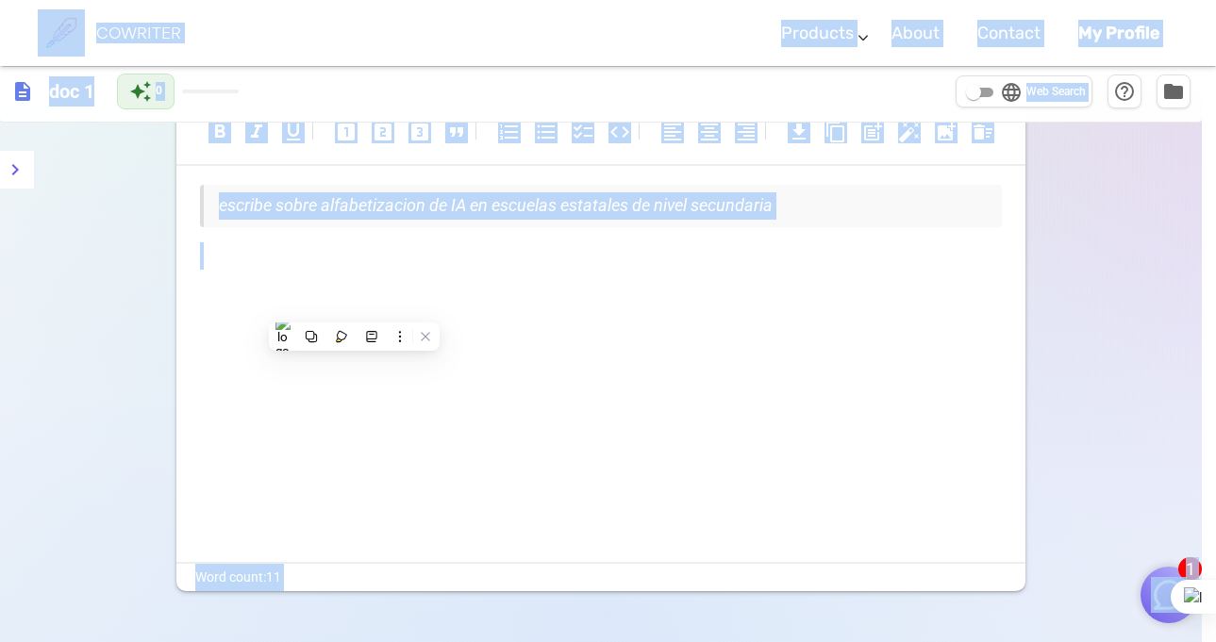
click at [508, 297] on textarea "3 ejemplos de alfabetizacion" at bounding box center [608, 326] width 207 height 58
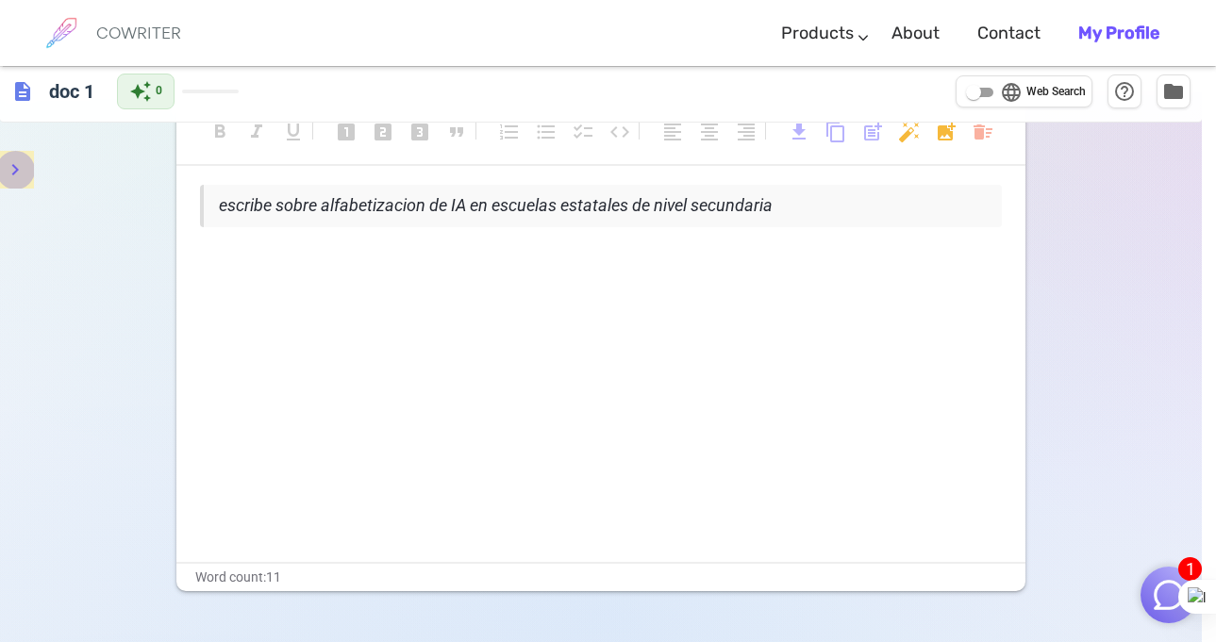
click at [13, 178] on icon "menu" at bounding box center [15, 169] width 23 height 23
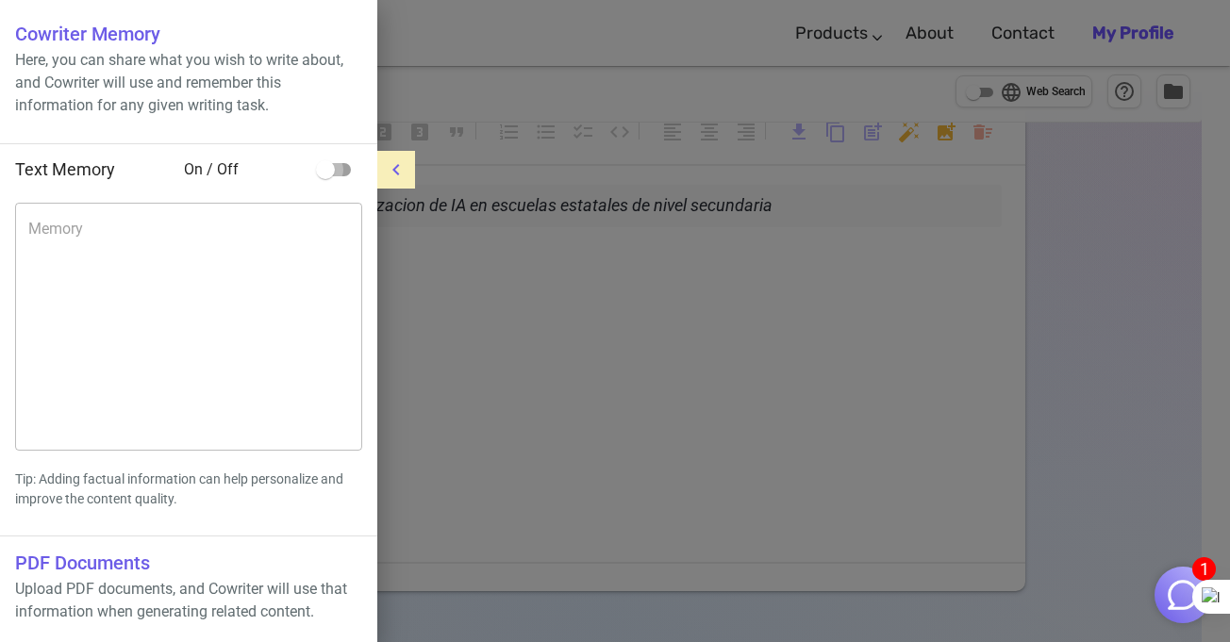
click at [327, 171] on input "checkbox" at bounding box center [326, 170] width 108 height 36
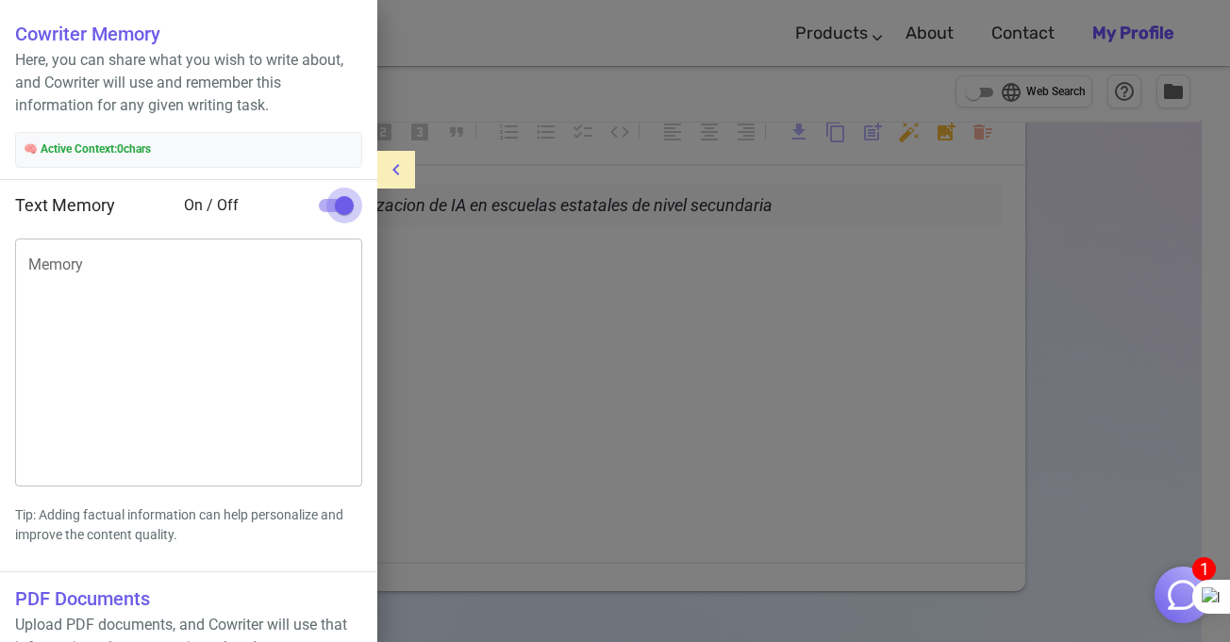
click at [339, 206] on input "checkbox" at bounding box center [344, 206] width 108 height 36
checkbox input "false"
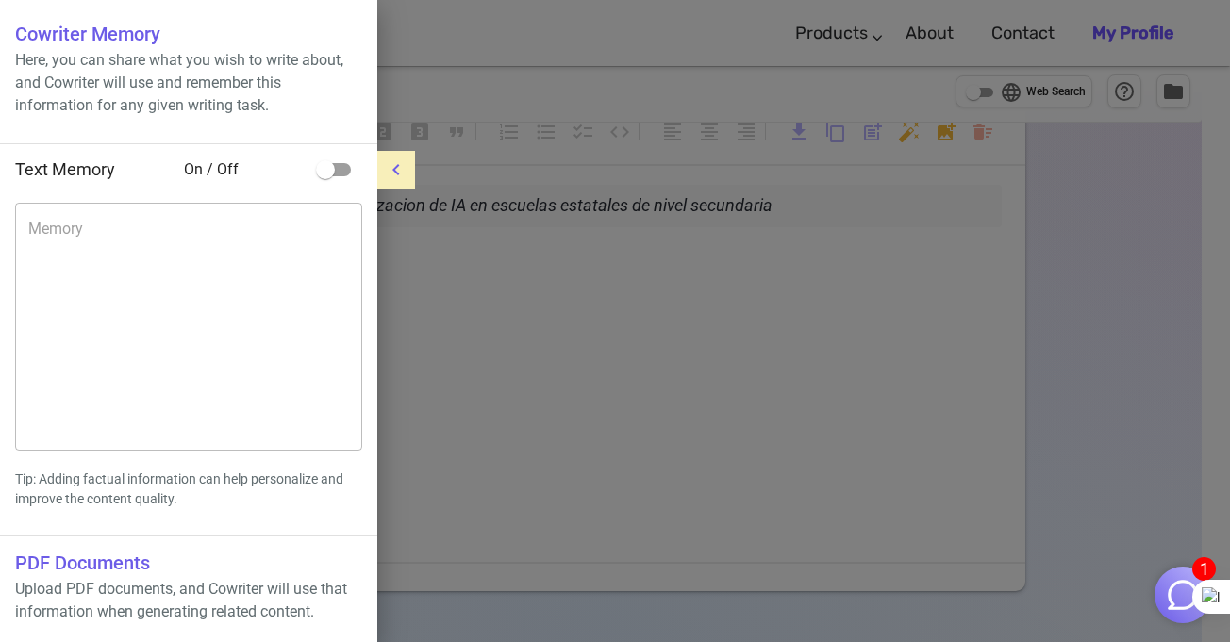
click at [570, 312] on div at bounding box center [615, 321] width 1230 height 642
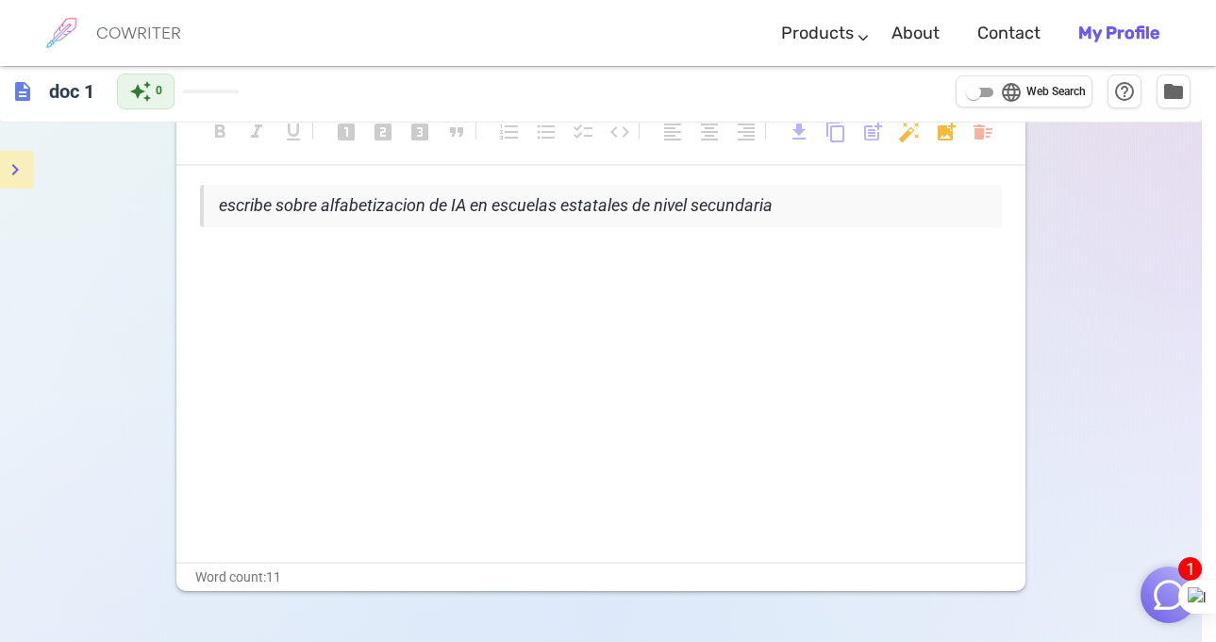
click at [1151, 598] on img "button" at bounding box center [1168, 595] width 36 height 36
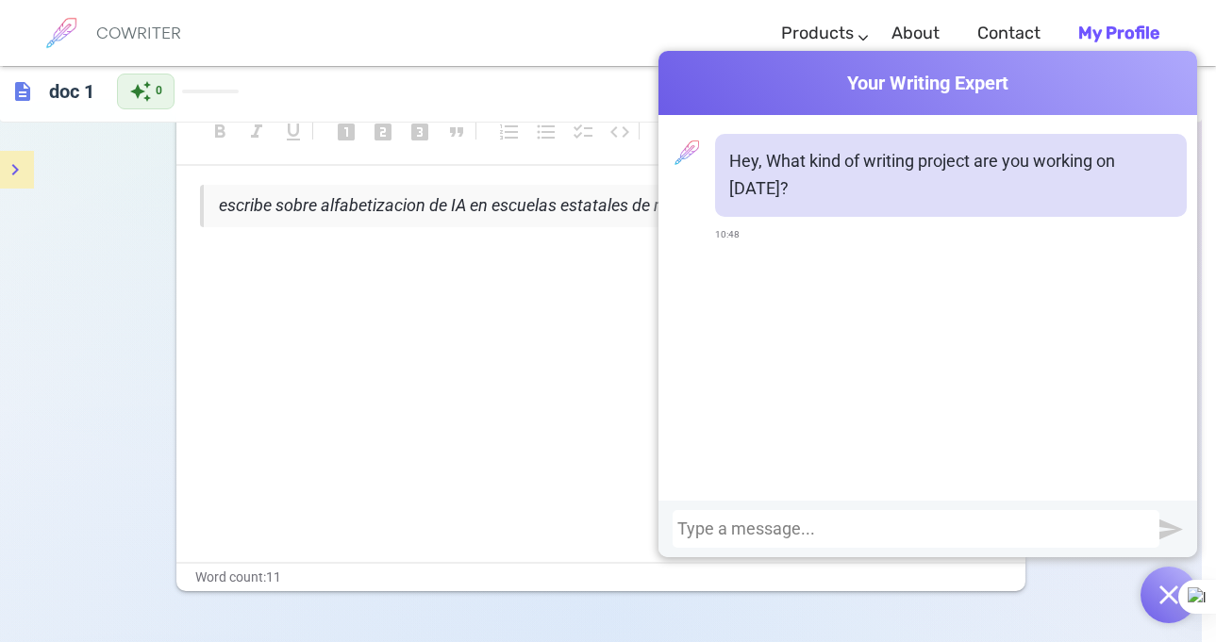
click at [832, 532] on div at bounding box center [915, 529] width 477 height 19
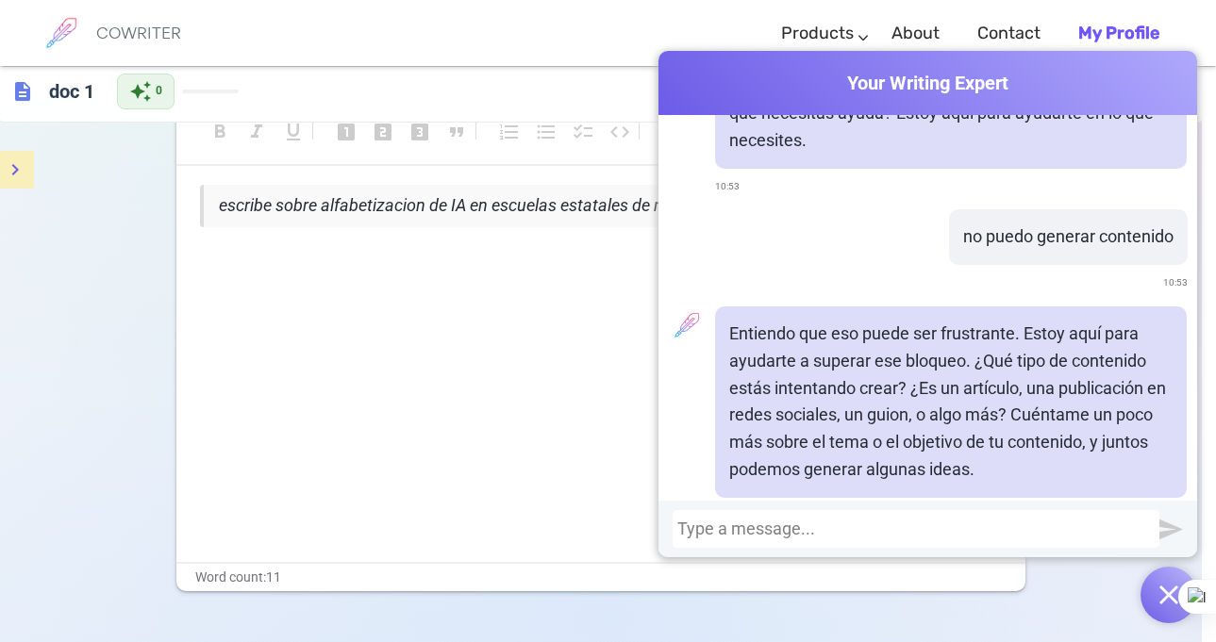
scroll to position [334, 0]
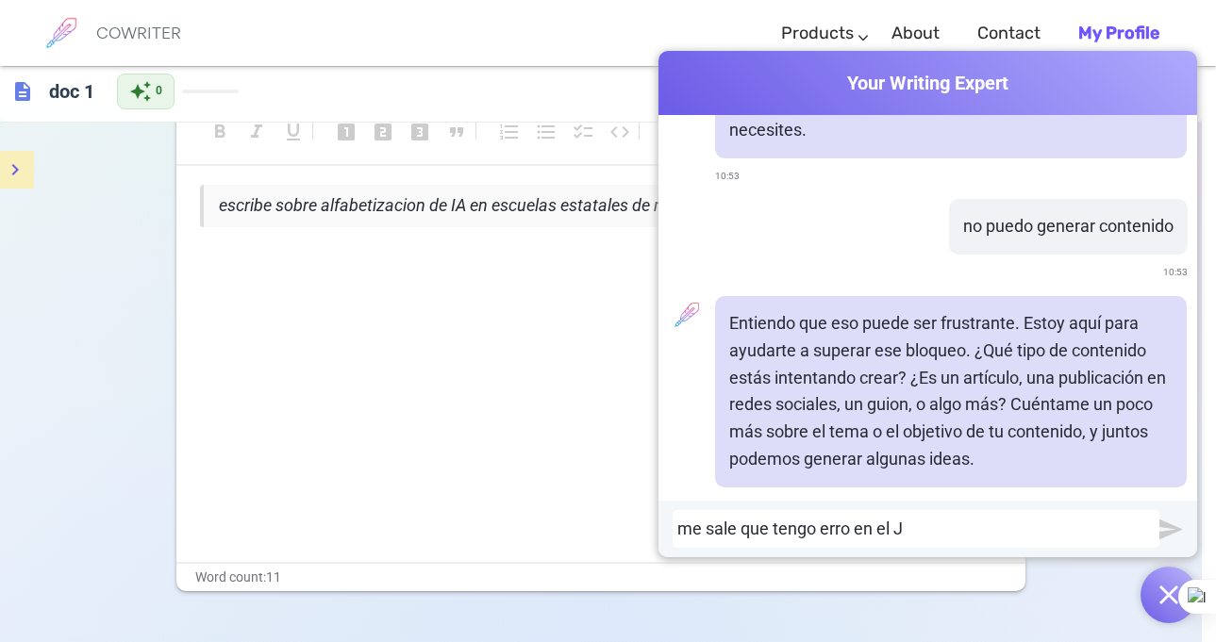
click at [915, 532] on div "me sale que tengo erro en el J" at bounding box center [915, 529] width 477 height 19
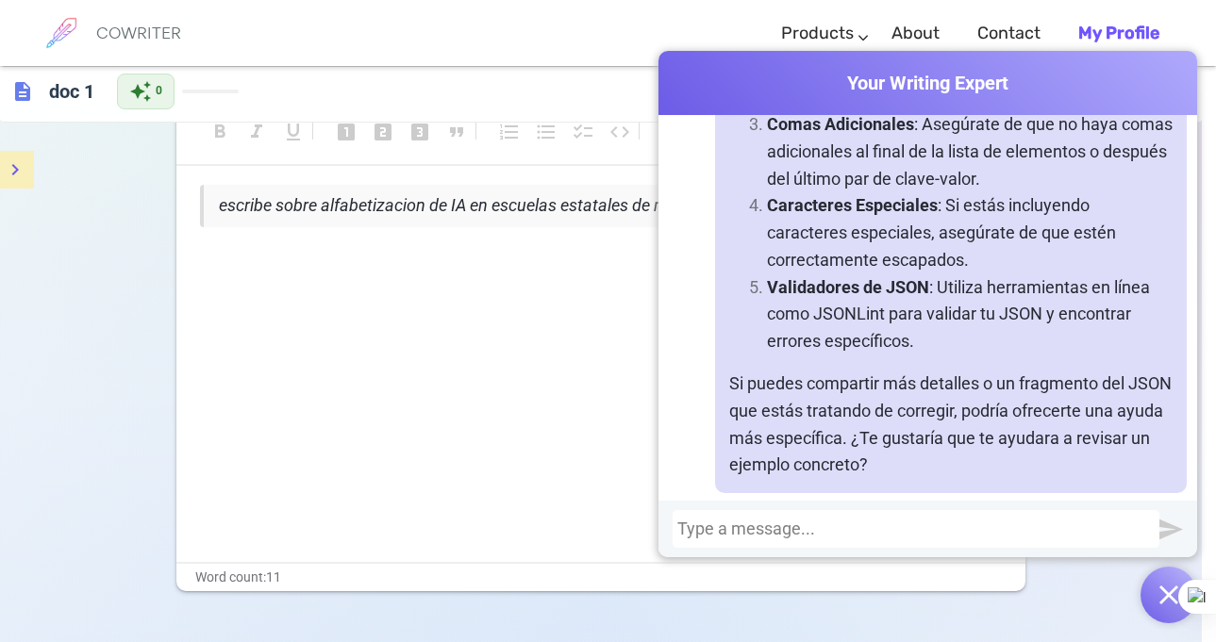
scroll to position [1165, 0]
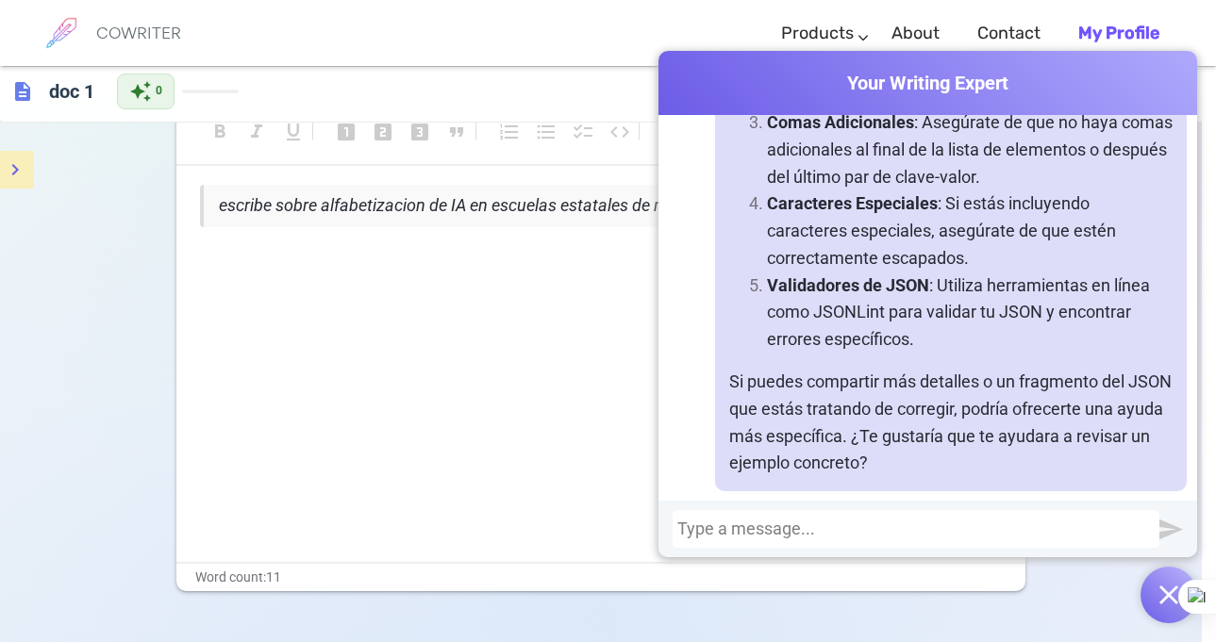
click at [506, 257] on h2 "Ask Cowriter ✍️" at bounding box center [608, 253] width 241 height 27
click at [867, 77] on span "Your Writing Expert" at bounding box center [927, 83] width 538 height 27
click at [1157, 579] on button "button" at bounding box center [1168, 595] width 57 height 57
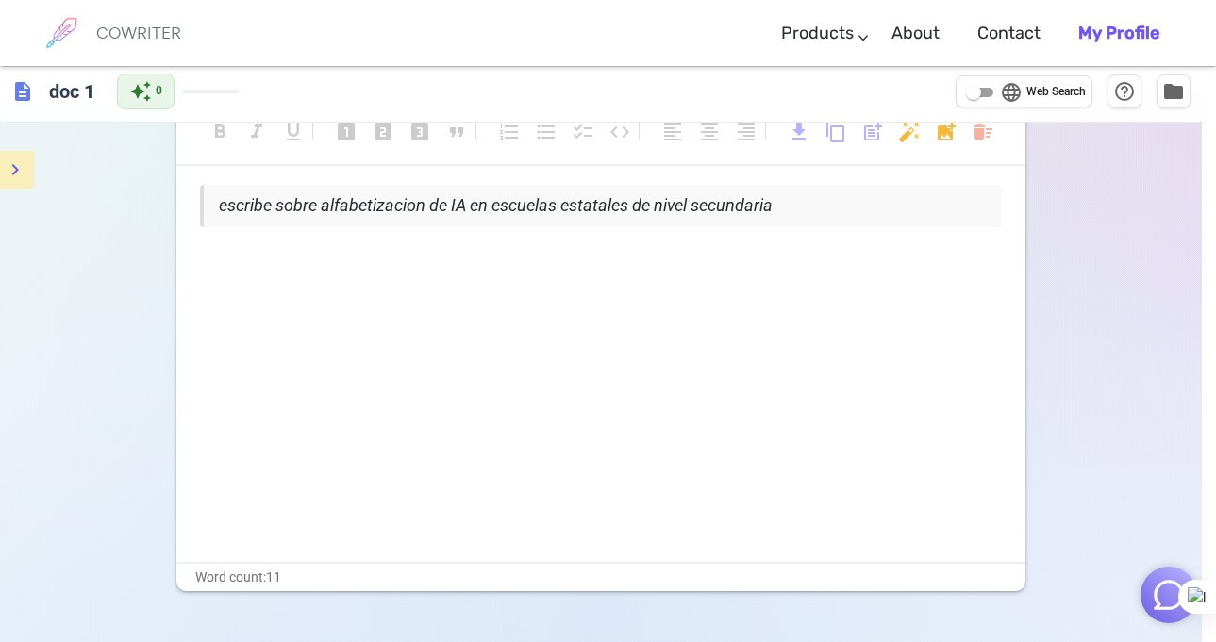
click at [1151, 582] on img "button" at bounding box center [1168, 595] width 36 height 36
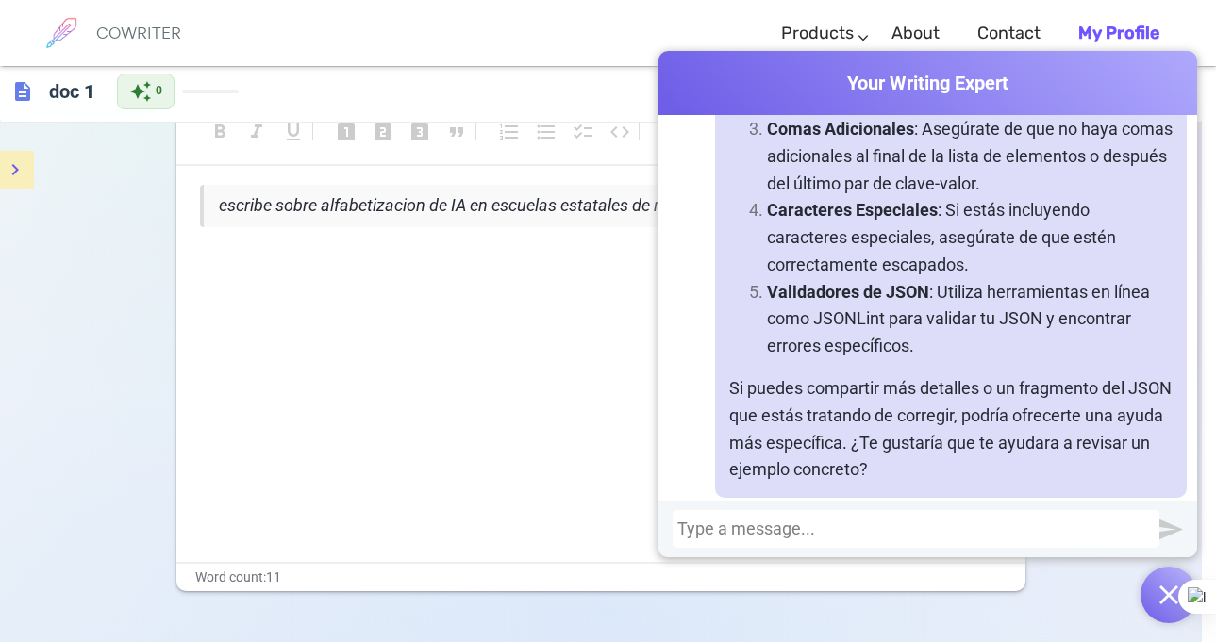
scroll to position [1168, 0]
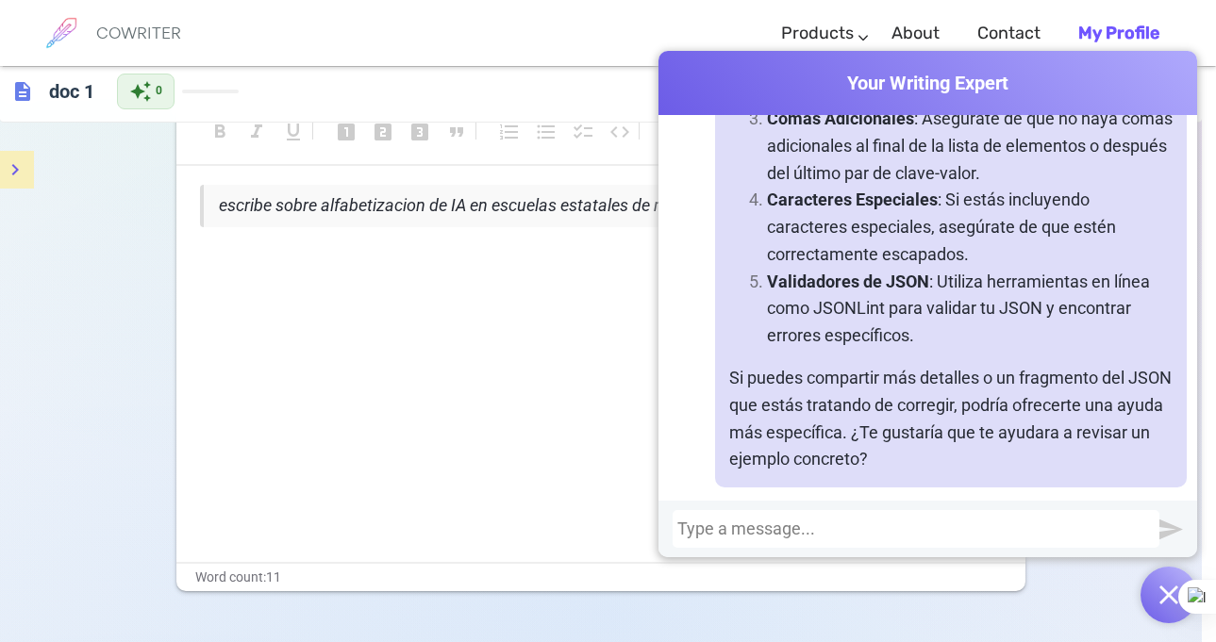
click at [1156, 587] on button "button" at bounding box center [1168, 595] width 57 height 57
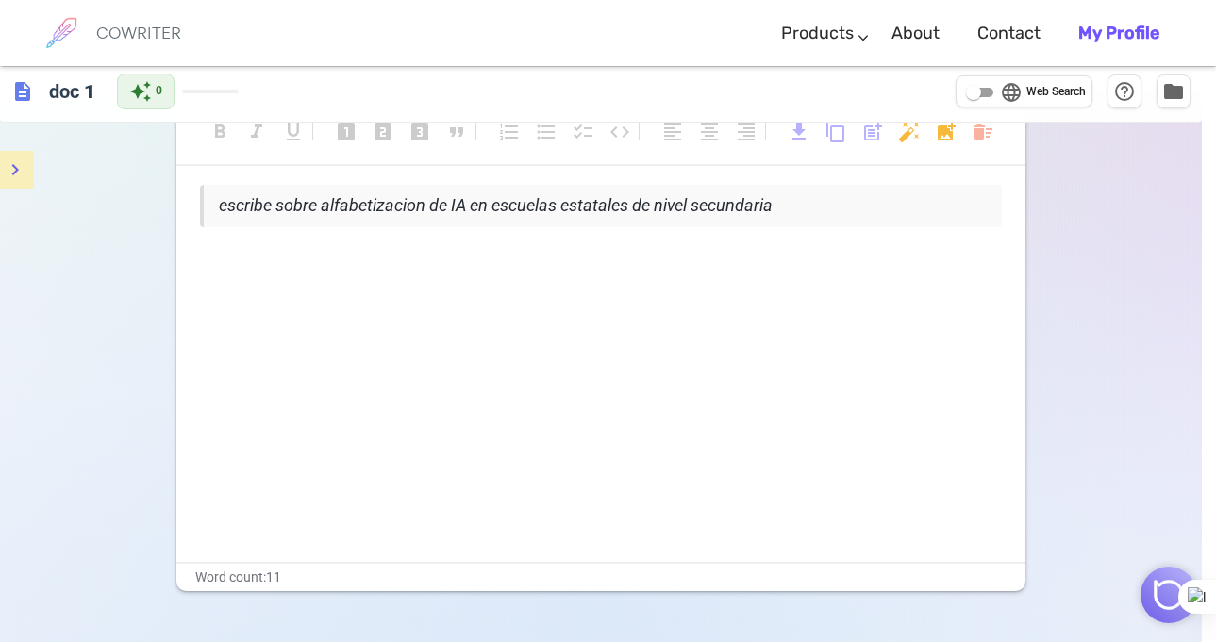
click at [895, 144] on div "× Ask Cowriter ✍️ Describe what you need me to write. 3 ejemplos de alfabetizac…" at bounding box center [608, 321] width 1216 height 642
click at [902, 137] on div "× Ask Cowriter ✍️ Describe what you need me to write. 3 ejemplos de alfabetizac…" at bounding box center [608, 321] width 1216 height 642
click at [680, 247] on h2 "Ask Cowriter ✍️" at bounding box center [608, 253] width 241 height 27
click at [780, 208] on div "× Ask Cowriter ✍️ Describe what you need me to write. 3 ejemplos de alfabetizac…" at bounding box center [608, 321] width 1216 height 642
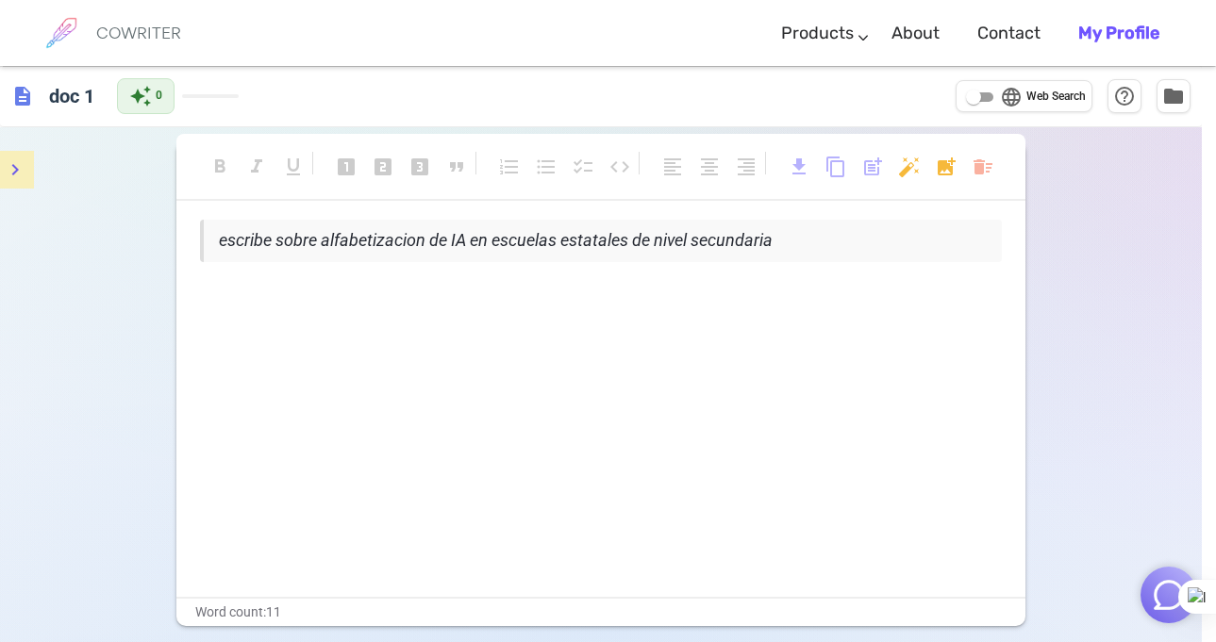
click at [707, 253] on h2 "Ask Cowriter ✍️" at bounding box center [608, 253] width 241 height 27
click at [727, 247] on h2 "Ask Cowriter ✍️" at bounding box center [608, 253] width 241 height 27
click at [769, 243] on div "× Ask Cowriter ✍️ Describe what you need me to write. 3 ejemplos de alfabetizac…" at bounding box center [608, 321] width 1216 height 642
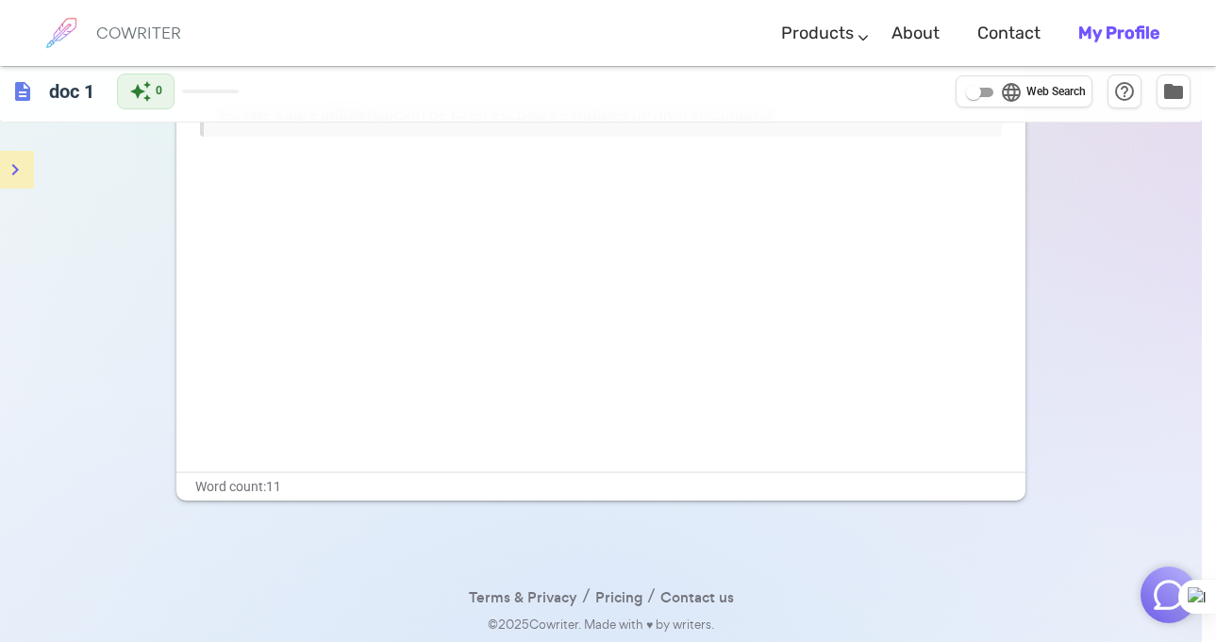
scroll to position [127, 0]
click at [559, 251] on h2 "Ask Cowriter ✍️" at bounding box center [608, 253] width 241 height 27
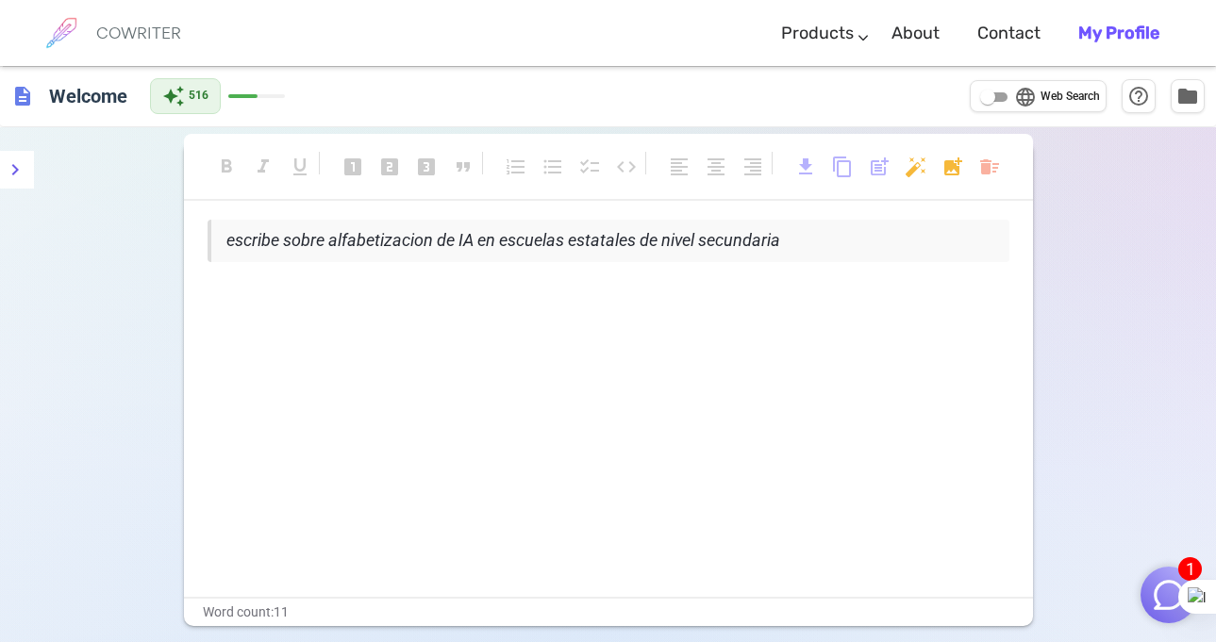
click at [453, 302] on p "﻿" at bounding box center [608, 290] width 802 height 27
click at [369, 272] on div "escribe sobre alfabetizacion de IA en escuelas estatales de nivel secundaria ﻿ ﻿" at bounding box center [608, 279] width 802 height 119
click at [834, 256] on blockquote "escribe sobre alfabetizacion de IA en escuelas estatales de nivel secundaria" at bounding box center [608, 241] width 802 height 42
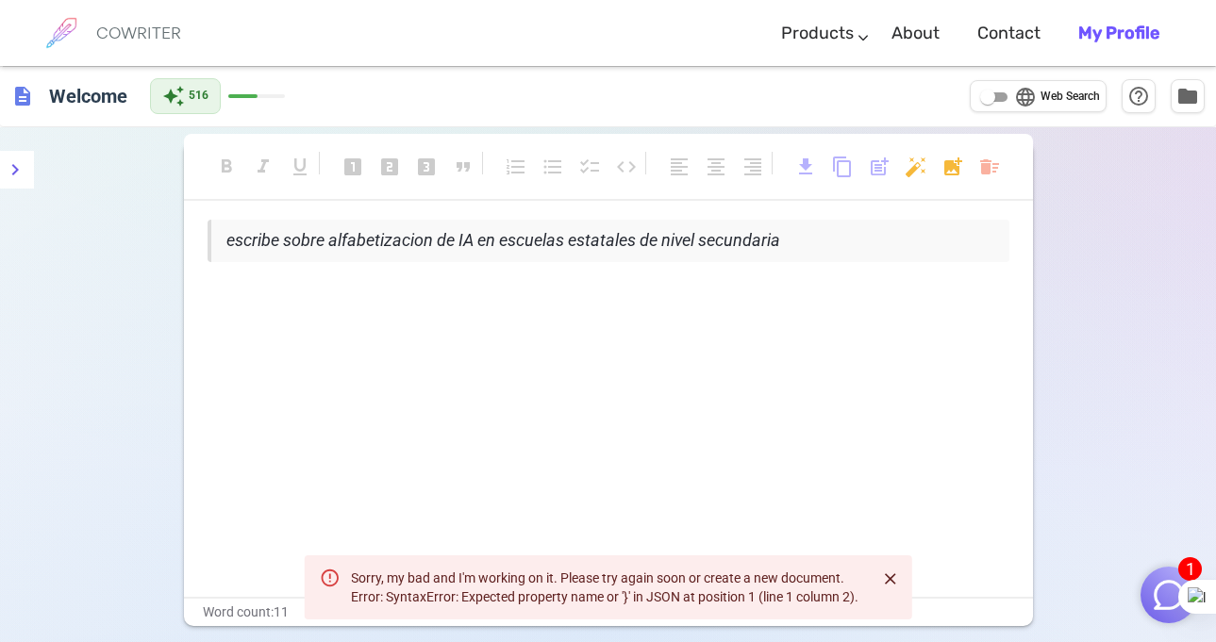
click at [631, 577] on div "Sorry, my bad and I'm working on it. Please try again soon or create a new docu…" at bounding box center [606, 587] width 510 height 53
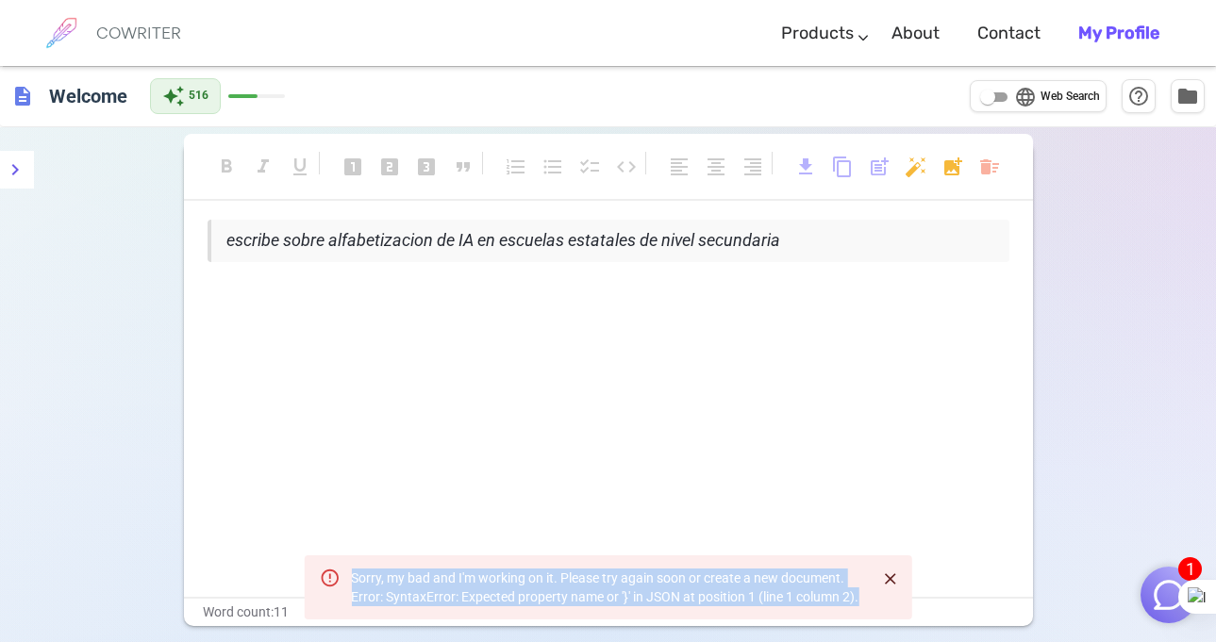
drag, startPoint x: 859, startPoint y: 599, endPoint x: 338, endPoint y: 583, distance: 521.7
click at [338, 583] on div "Sorry, my bad and I'm working on it. Please try again soon or create a new docu…" at bounding box center [608, 587] width 608 height 64
copy div "Sorry, my bad and I'm working on it. Please try again soon or create a new docu…"
click at [1153, 581] on img "button" at bounding box center [1168, 595] width 36 height 36
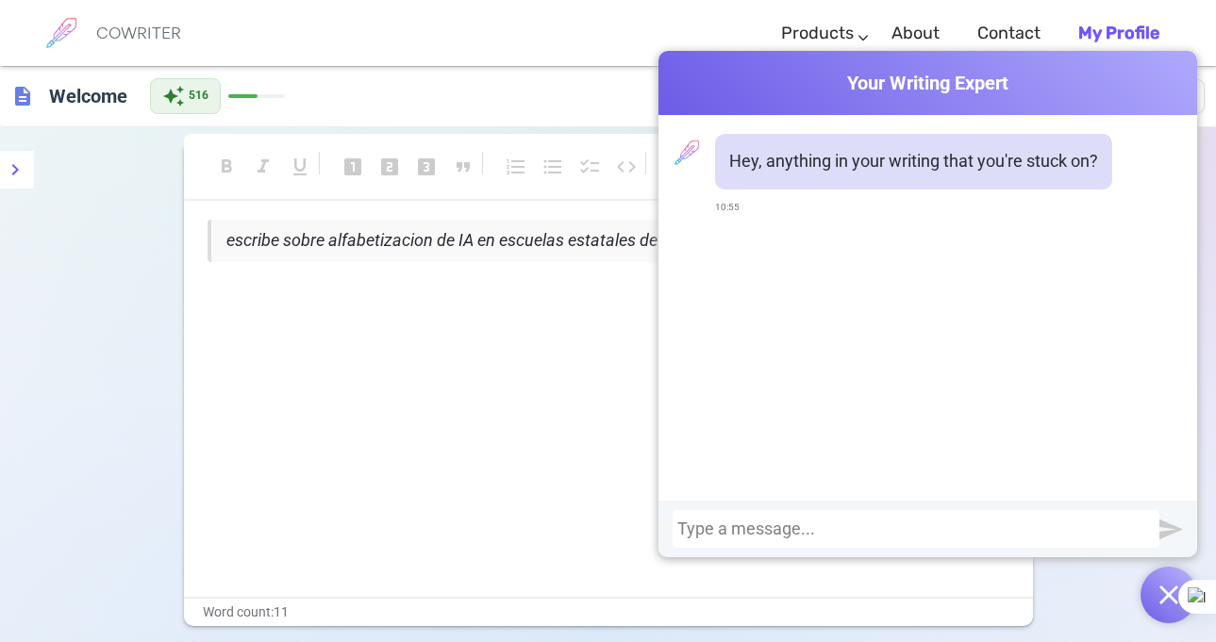
click at [927, 488] on div "Hey, anything in your writing that you're stuck on? 10:55" at bounding box center [927, 308] width 538 height 386
click at [824, 523] on div at bounding box center [915, 529] width 477 height 19
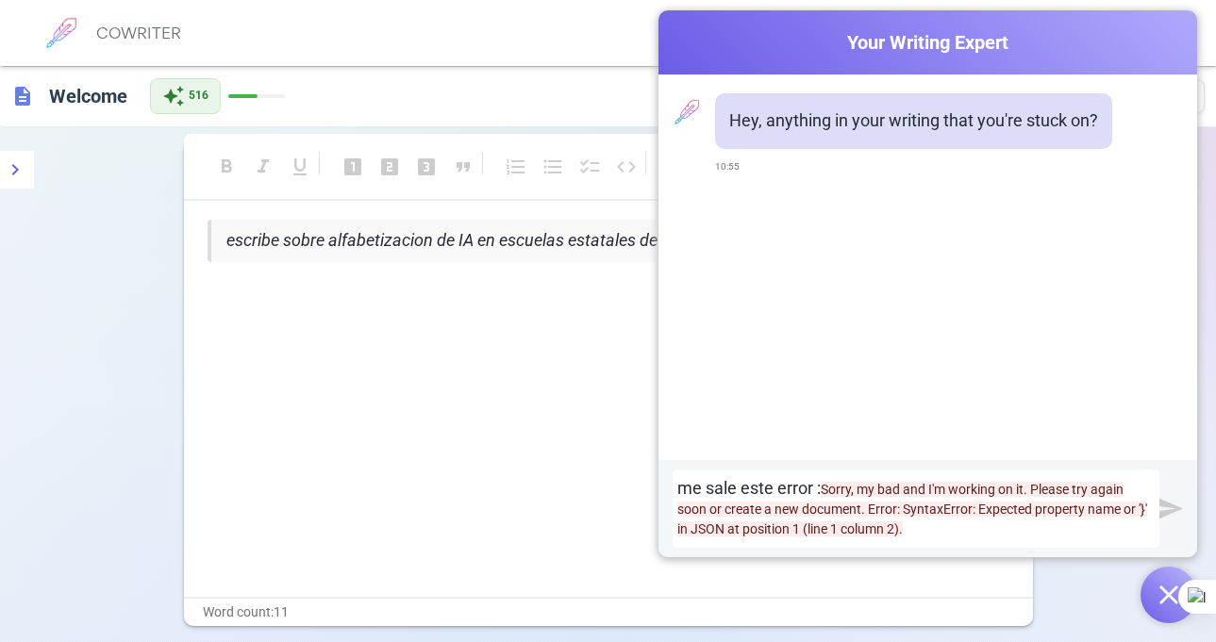
click at [1166, 509] on img "submit" at bounding box center [1171, 509] width 24 height 24
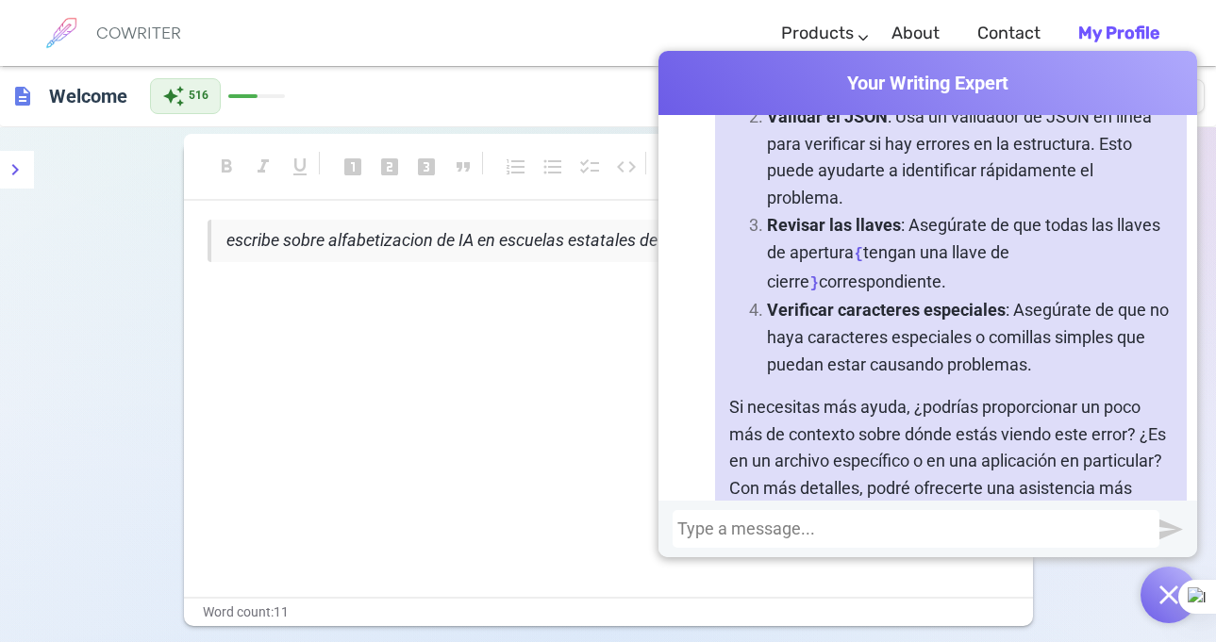
scroll to position [620, 0]
click at [379, 256] on blockquote "escribe sobre alfabetizacion de IA en escuelas estatales de nivel secundaria" at bounding box center [608, 241] width 802 height 42
click at [1158, 589] on button "button" at bounding box center [1168, 595] width 57 height 57
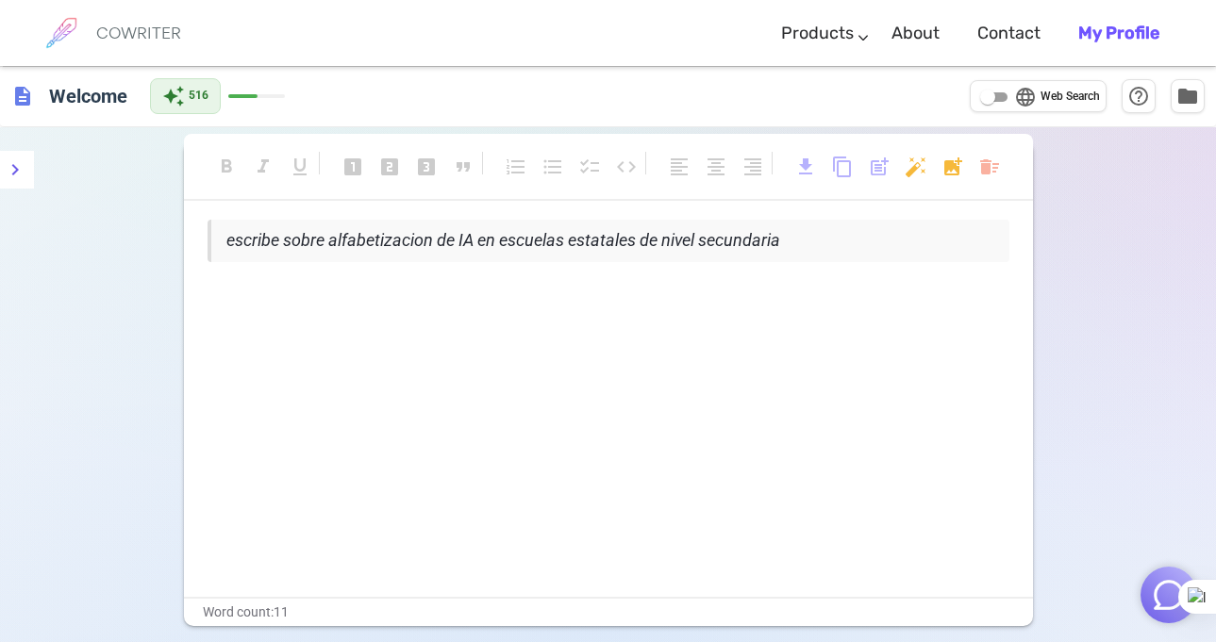
click at [461, 339] on p "﻿" at bounding box center [608, 324] width 802 height 27
click at [226, 242] on span "escribe sobre alfabetizacion de IA en escuelas estatales de nivel secundaria" at bounding box center [503, 240] width 554 height 20
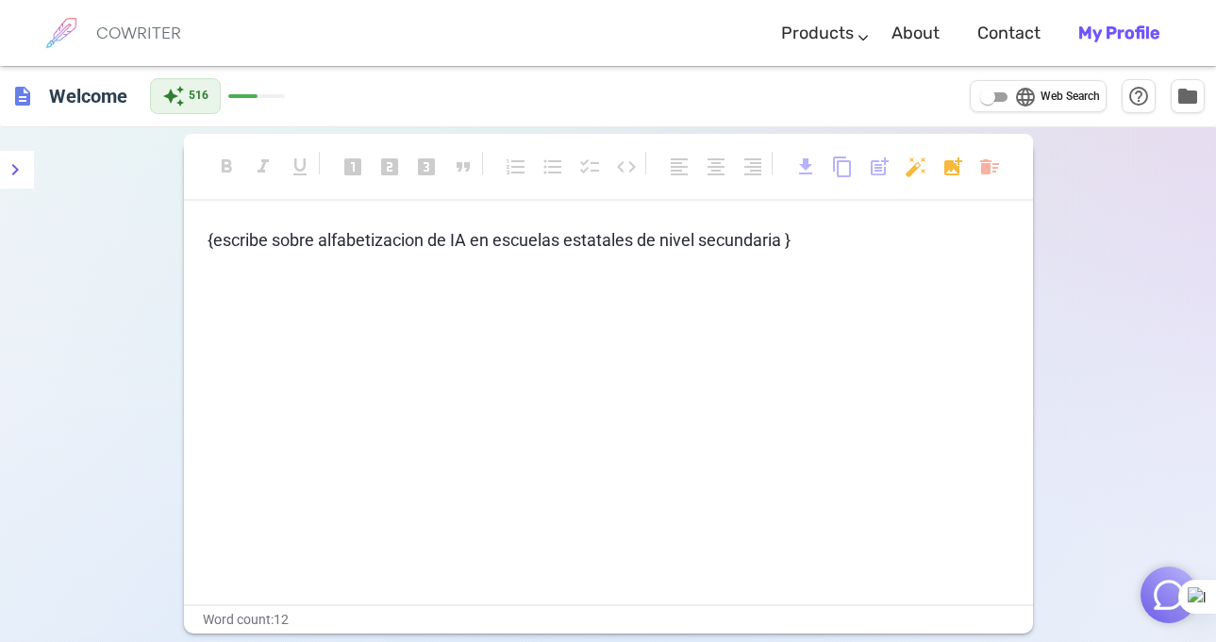
click at [786, 245] on span "{escribe sobre alfabetizacion de IA en escuelas estatales de nivel secundaria }" at bounding box center [498, 240] width 583 height 20
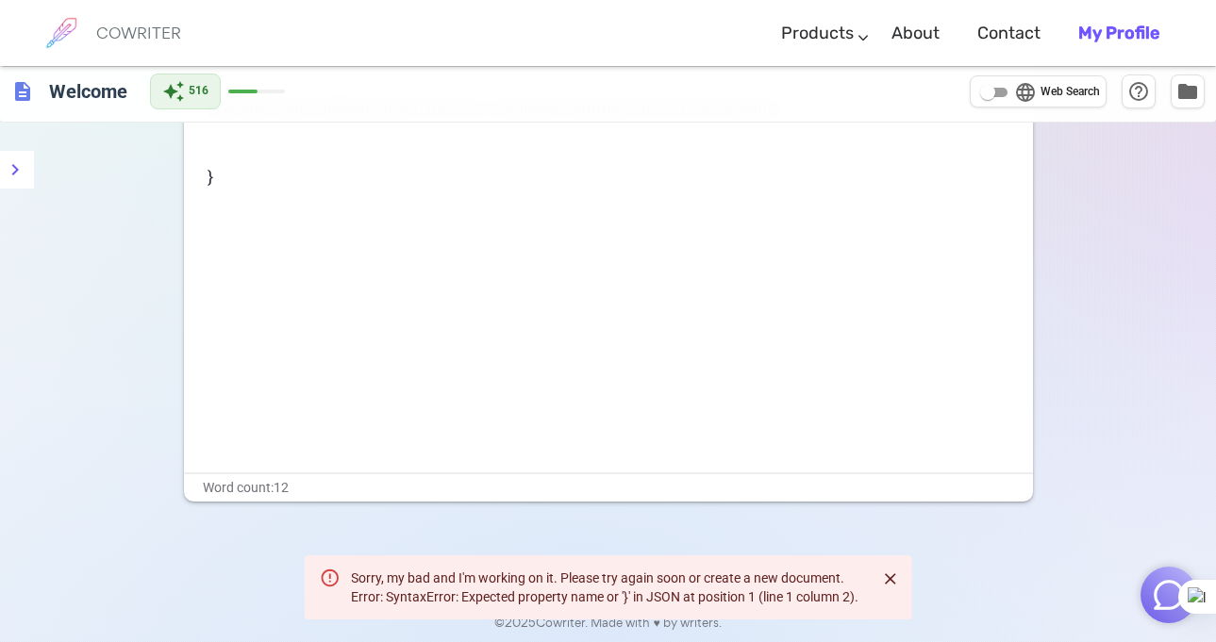
scroll to position [0, 0]
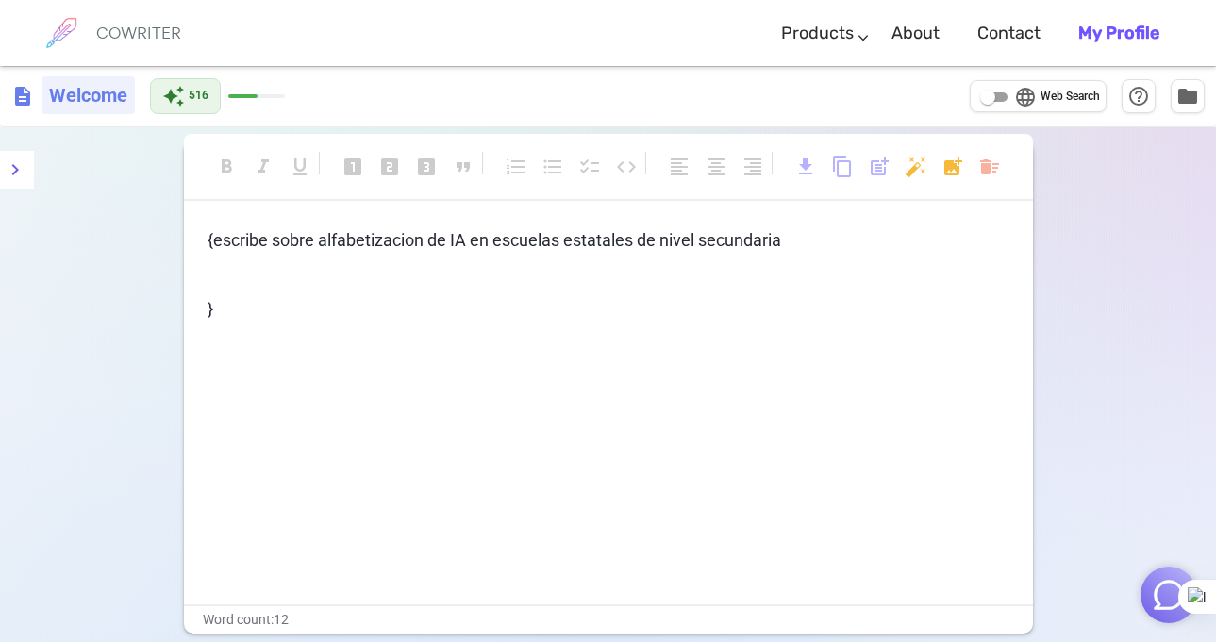
click at [100, 103] on h6 "Welcome" at bounding box center [87, 95] width 93 height 38
click at [321, 94] on div "description Welcome auto_awesome 516 language Web Search help_outline folder" at bounding box center [608, 96] width 1216 height 61
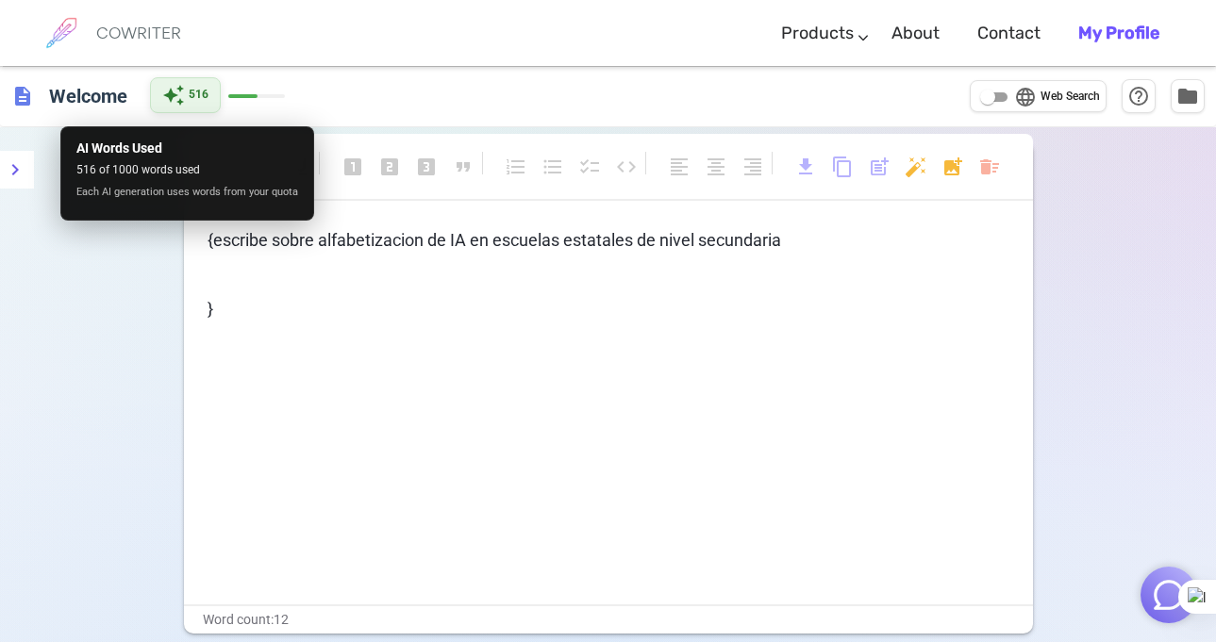
click at [197, 103] on span "516" at bounding box center [199, 95] width 20 height 19
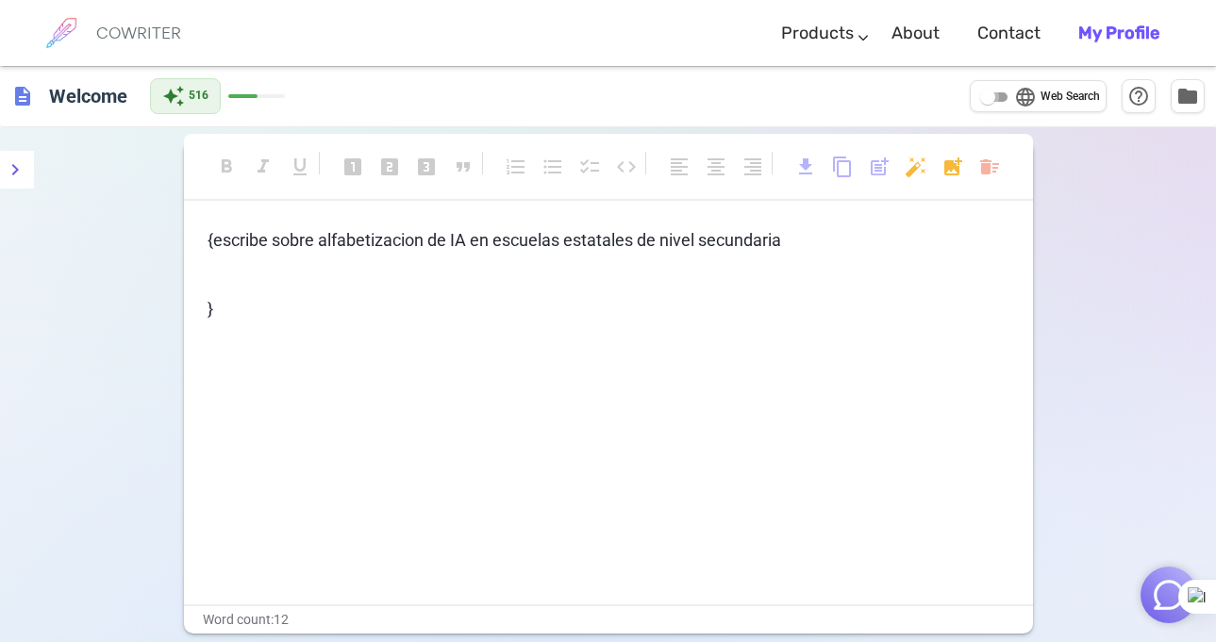
click at [998, 103] on input "language Web Search" at bounding box center [987, 97] width 68 height 23
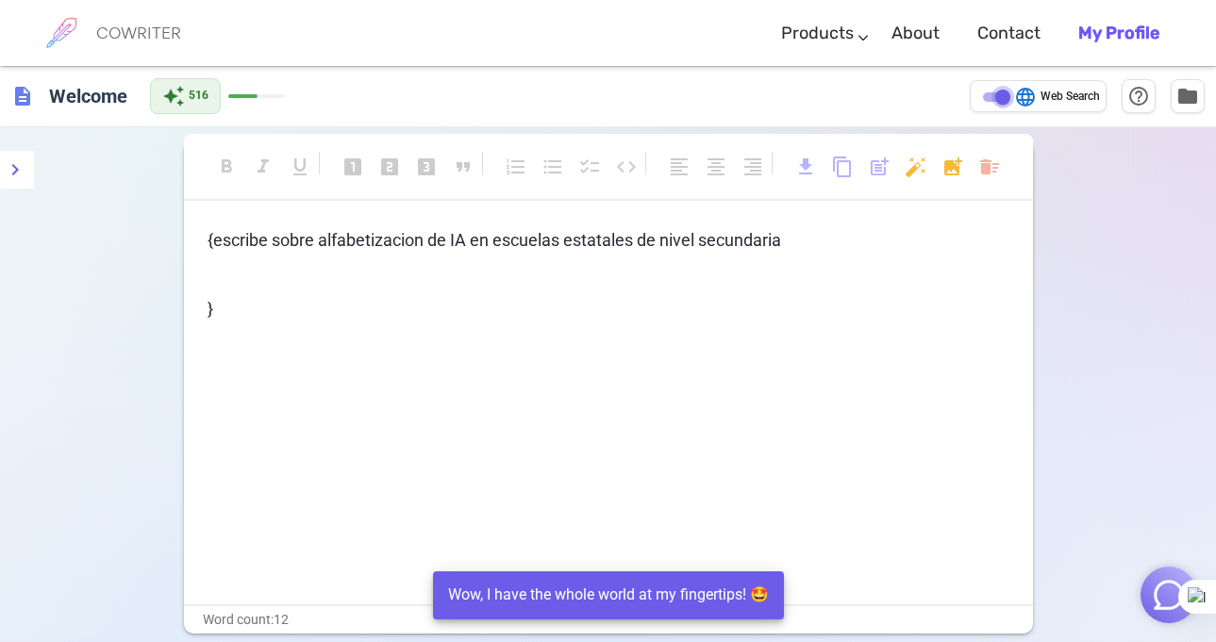
click at [994, 97] on input "language Web Search" at bounding box center [1002, 97] width 68 height 23
checkbox input "false"
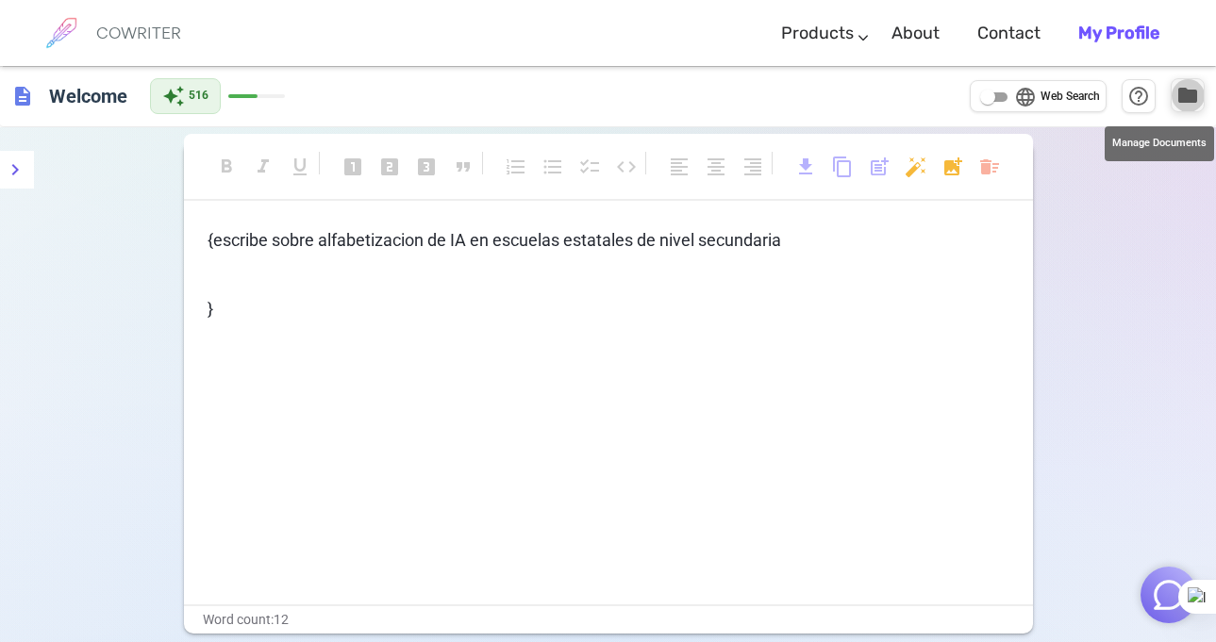
click at [1179, 102] on span "folder" at bounding box center [1187, 95] width 23 height 23
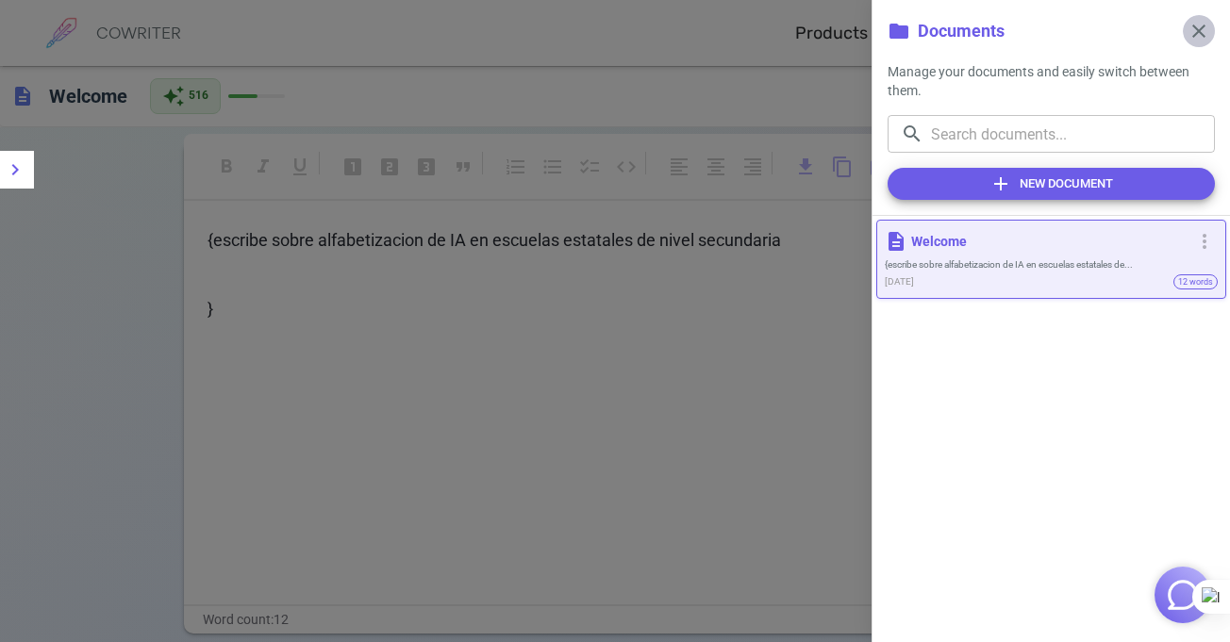
click at [1190, 45] on button "close" at bounding box center [1199, 31] width 32 height 32
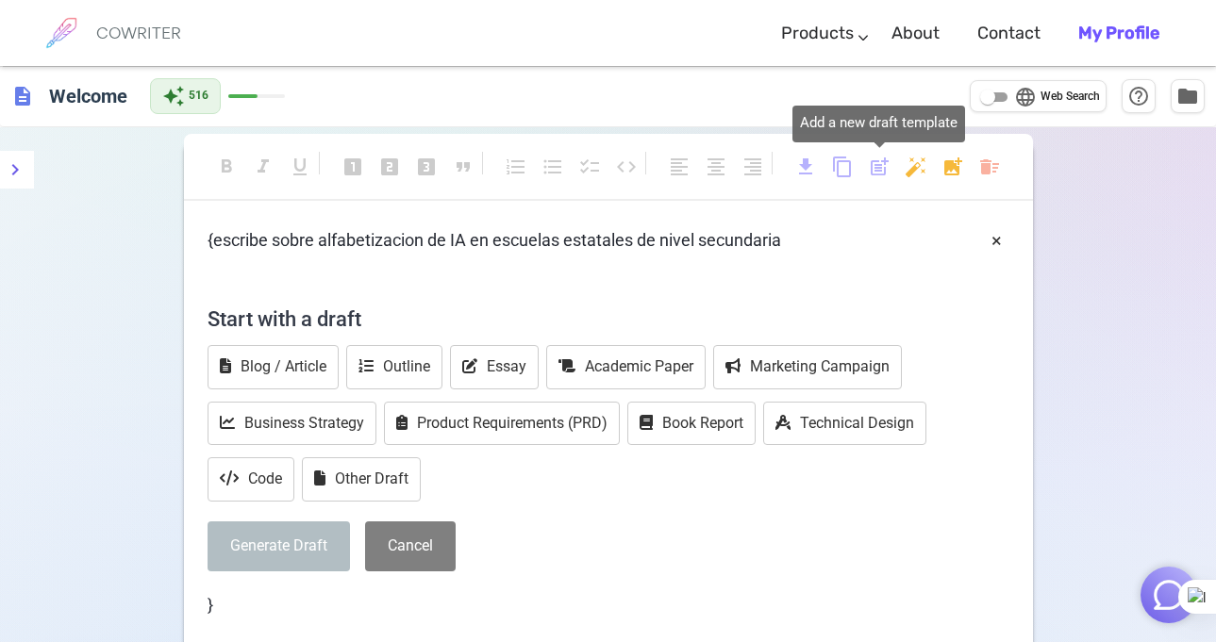
click at [873, 166] on span "post_add" at bounding box center [879, 167] width 23 height 23
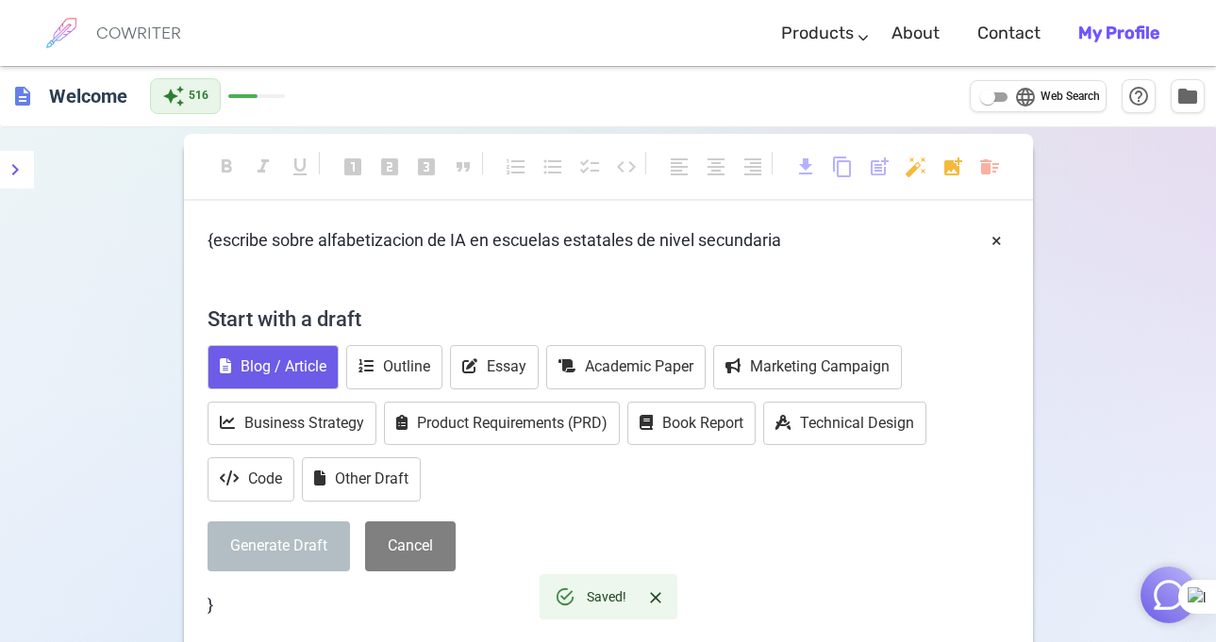
click at [302, 349] on button "Blog / Article" at bounding box center [272, 367] width 131 height 44
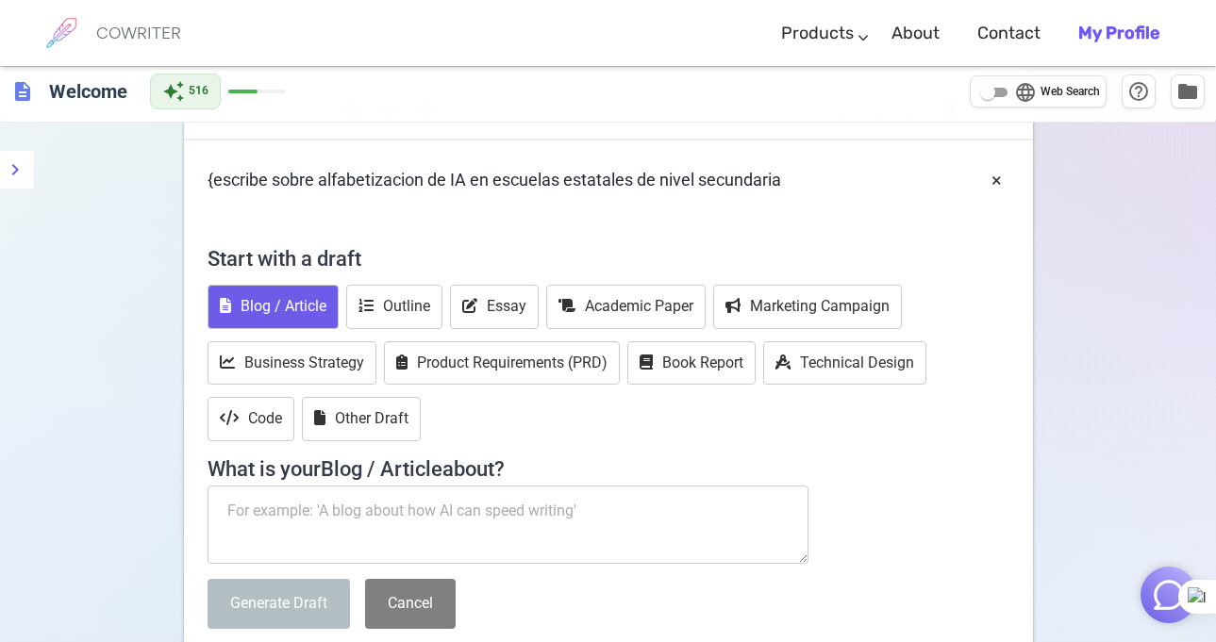
scroll to position [34, 0]
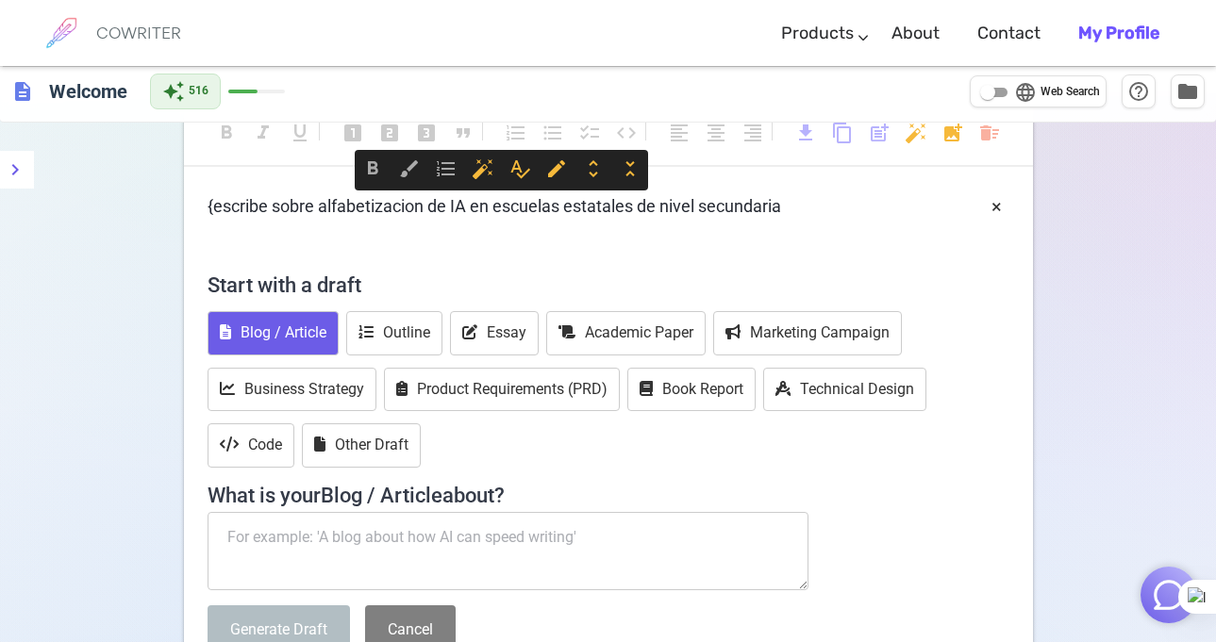
drag, startPoint x: 808, startPoint y: 206, endPoint x: 215, endPoint y: 207, distance: 593.2
click at [215, 207] on p "{escribe sobre alfabetizacion de IA en escuelas estatales de nivel secundaria" at bounding box center [608, 206] width 802 height 27
copy span "escribe sobre alfabetizacion de IA en escuelas estatales de nivel secundaria"
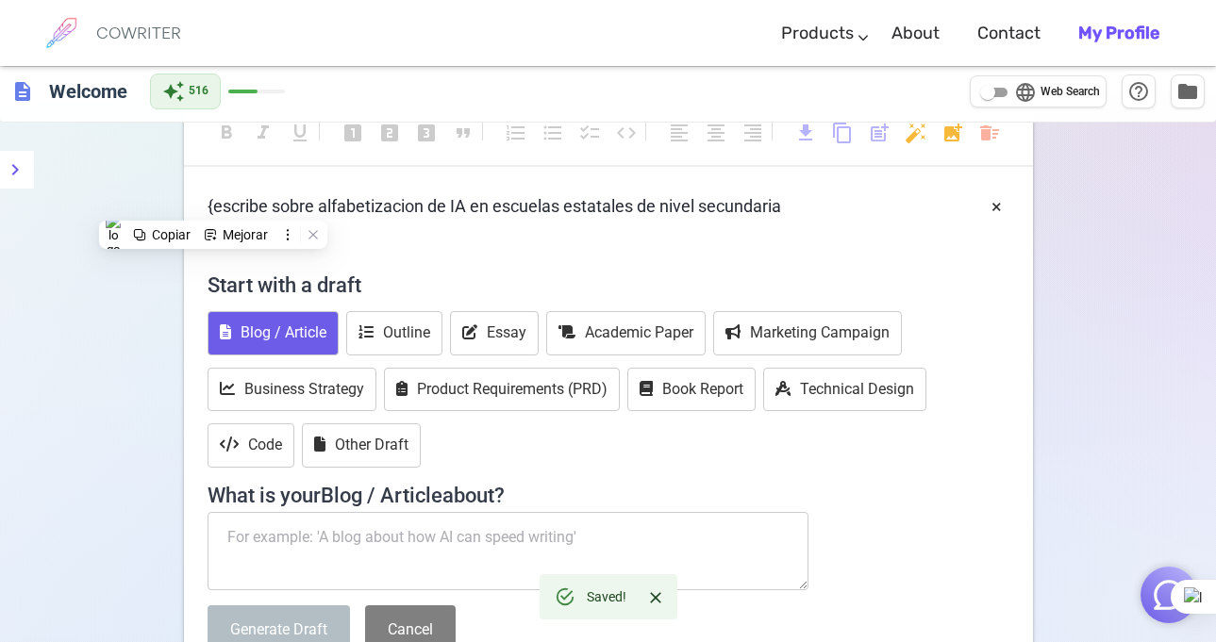
click at [314, 540] on textarea at bounding box center [508, 551] width 602 height 79
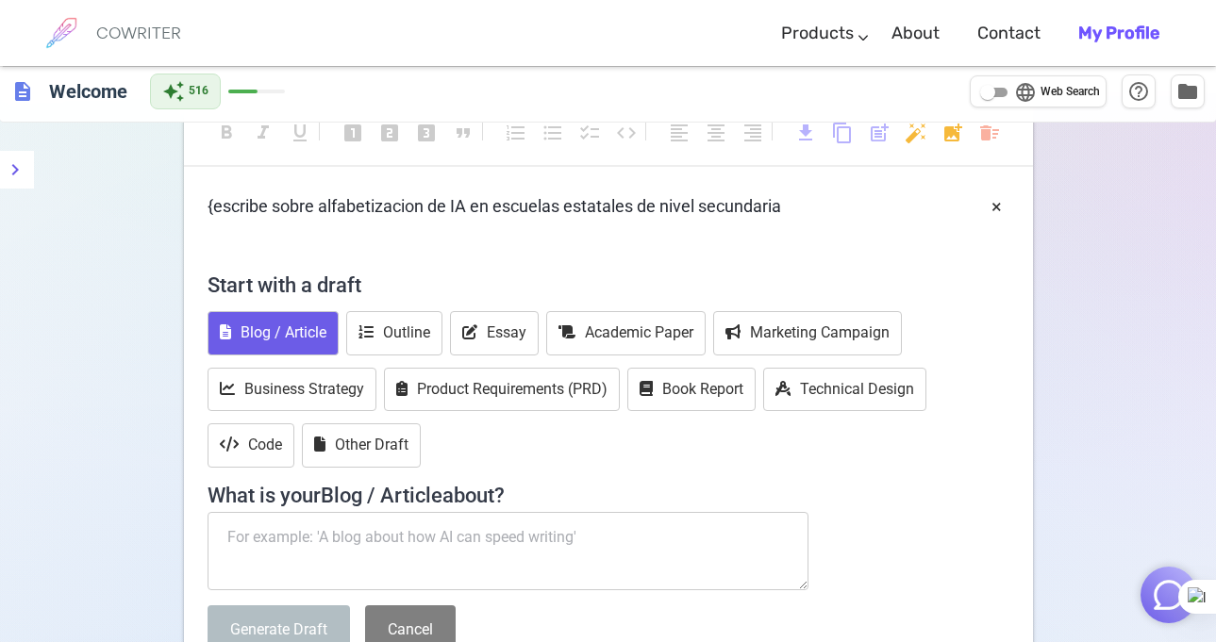
paste textarea "escribe sobre alfabetizacion de IA en escuelas estatales de nivel secundaria"
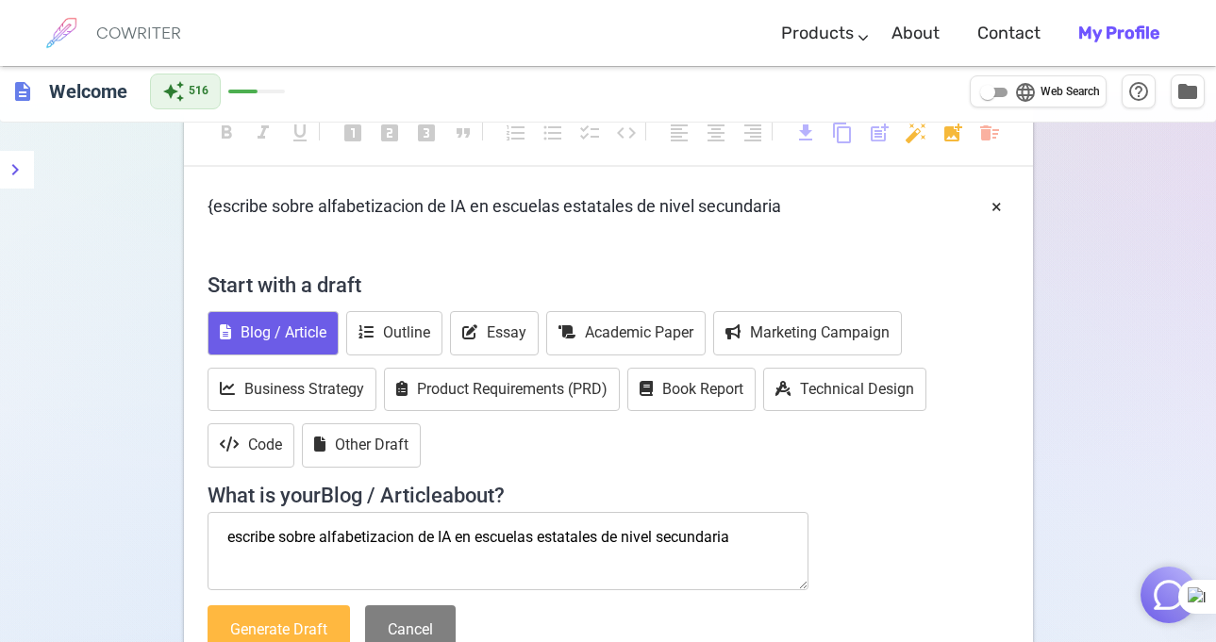
type textarea "escribe sobre alfabetizacion de IA en escuelas estatales de nivel secundaria"
click at [300, 622] on button "Generate Draft" at bounding box center [278, 630] width 142 height 50
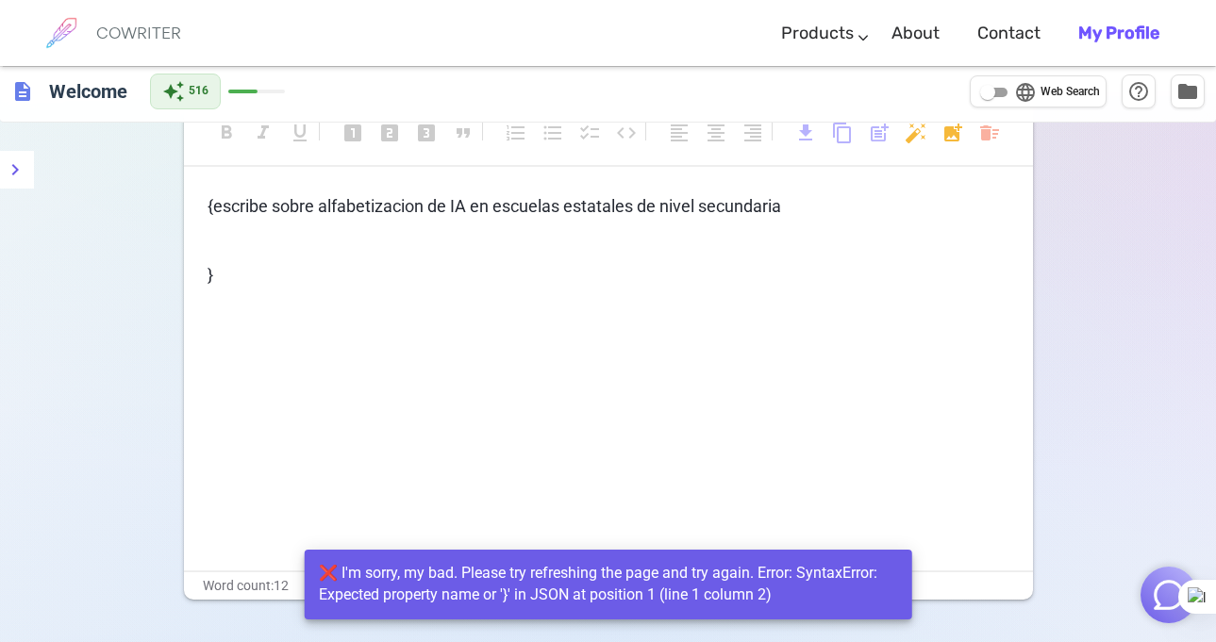
scroll to position [0, 0]
